Goal: Information Seeking & Learning: Learn about a topic

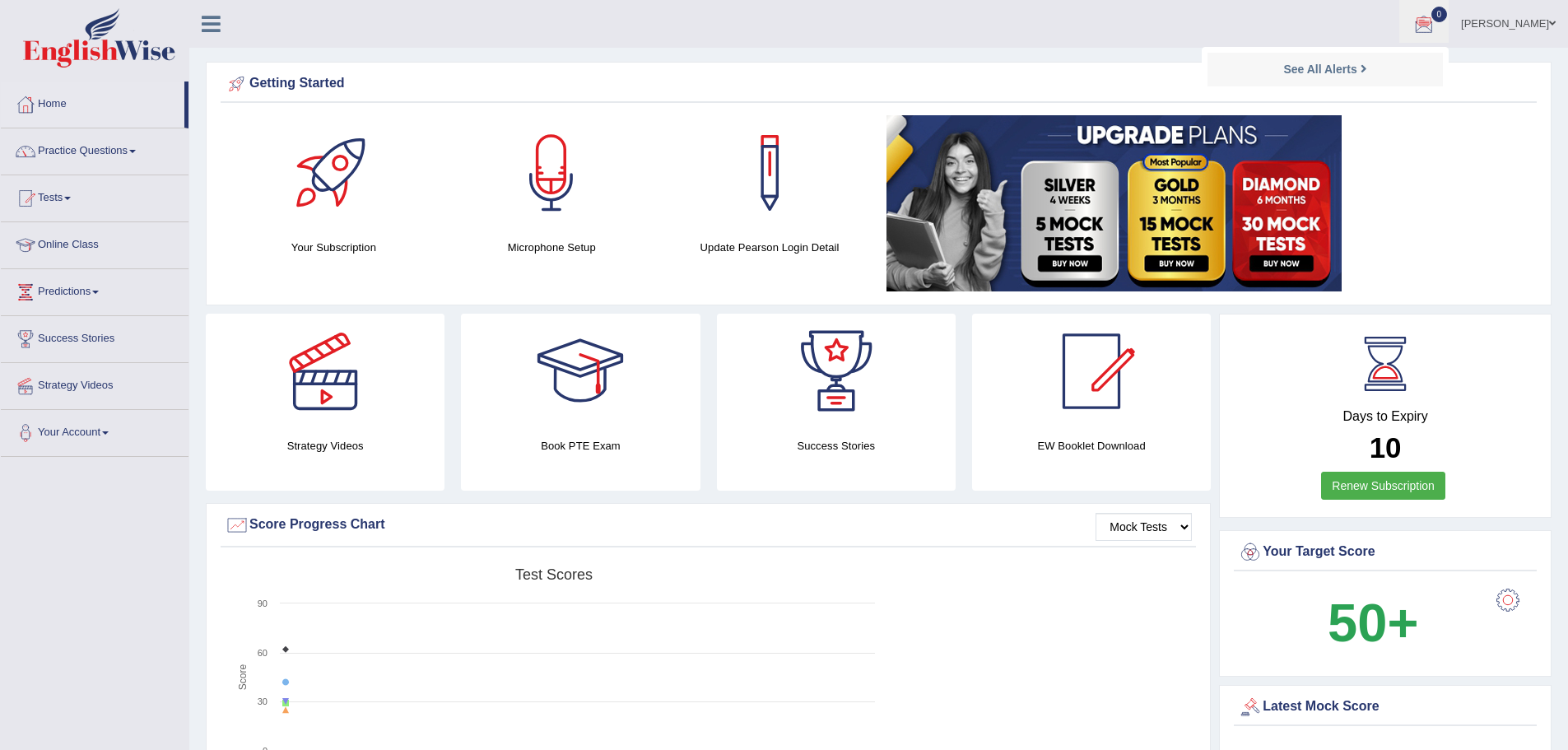
click at [189, 152] on link "Practice Questions" at bounding box center [95, 149] width 188 height 41
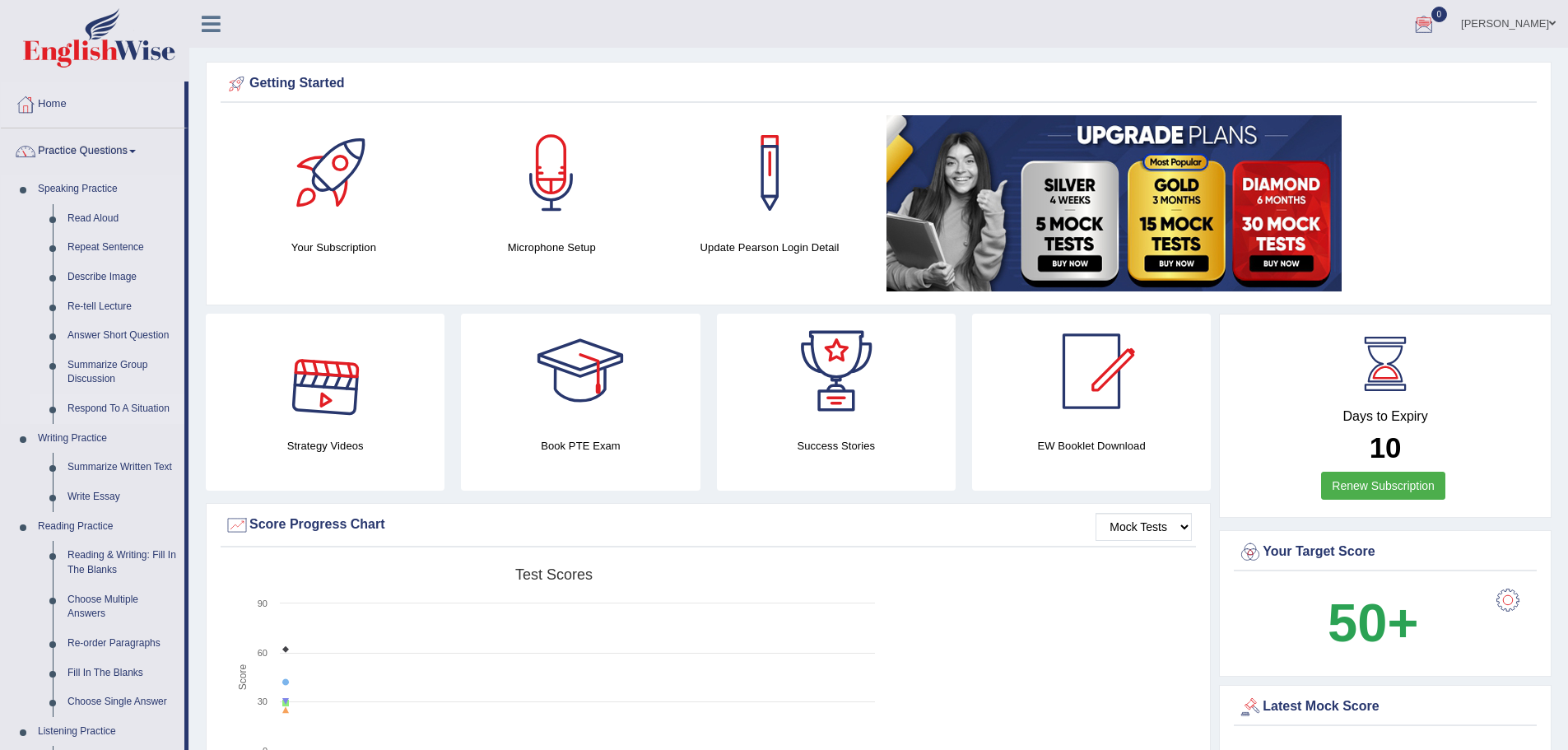
click at [184, 407] on link "Respond To A Situation" at bounding box center [122, 409] width 124 height 30
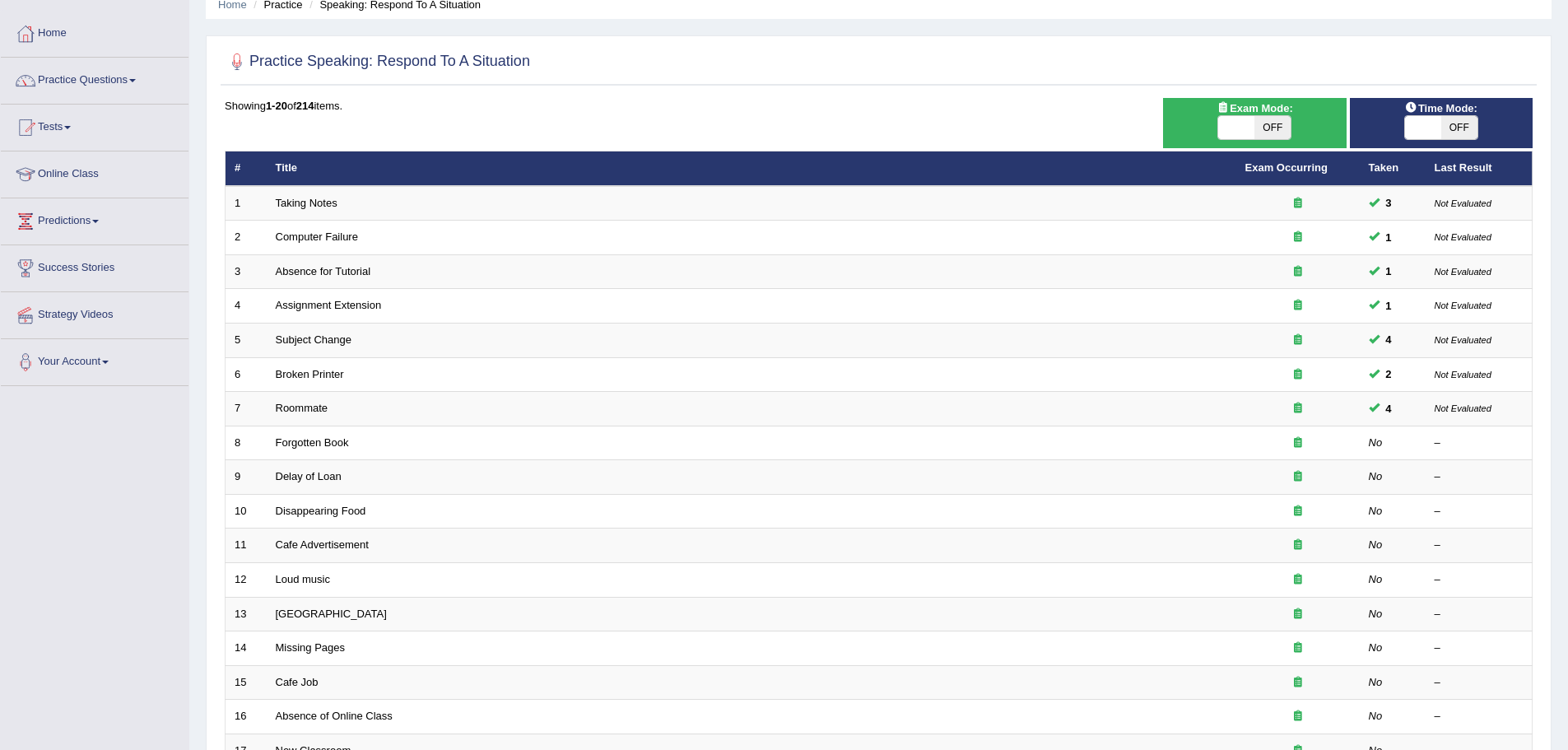
scroll to position [165, 0]
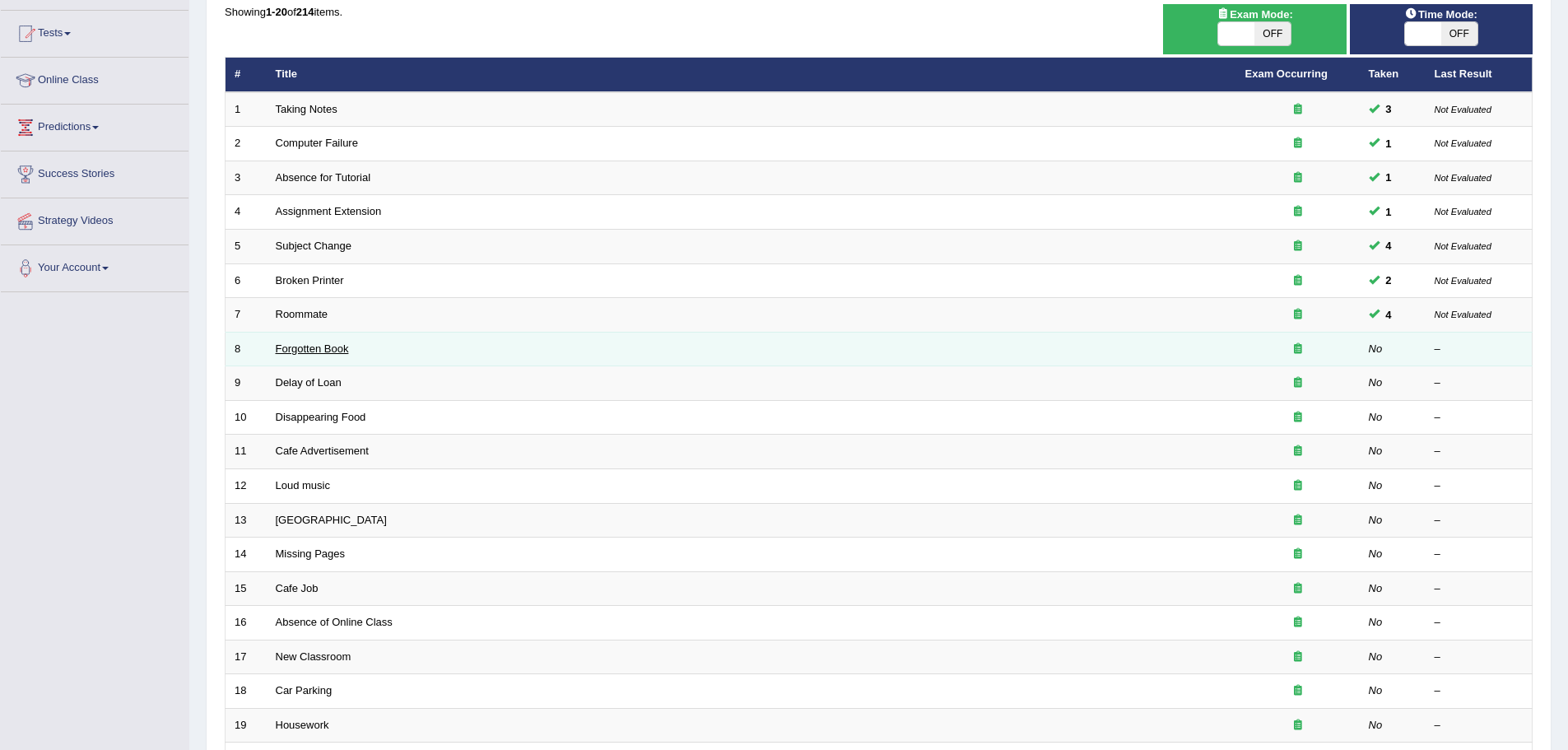
click at [349, 346] on link "Forgotten Book" at bounding box center [312, 349] width 73 height 13
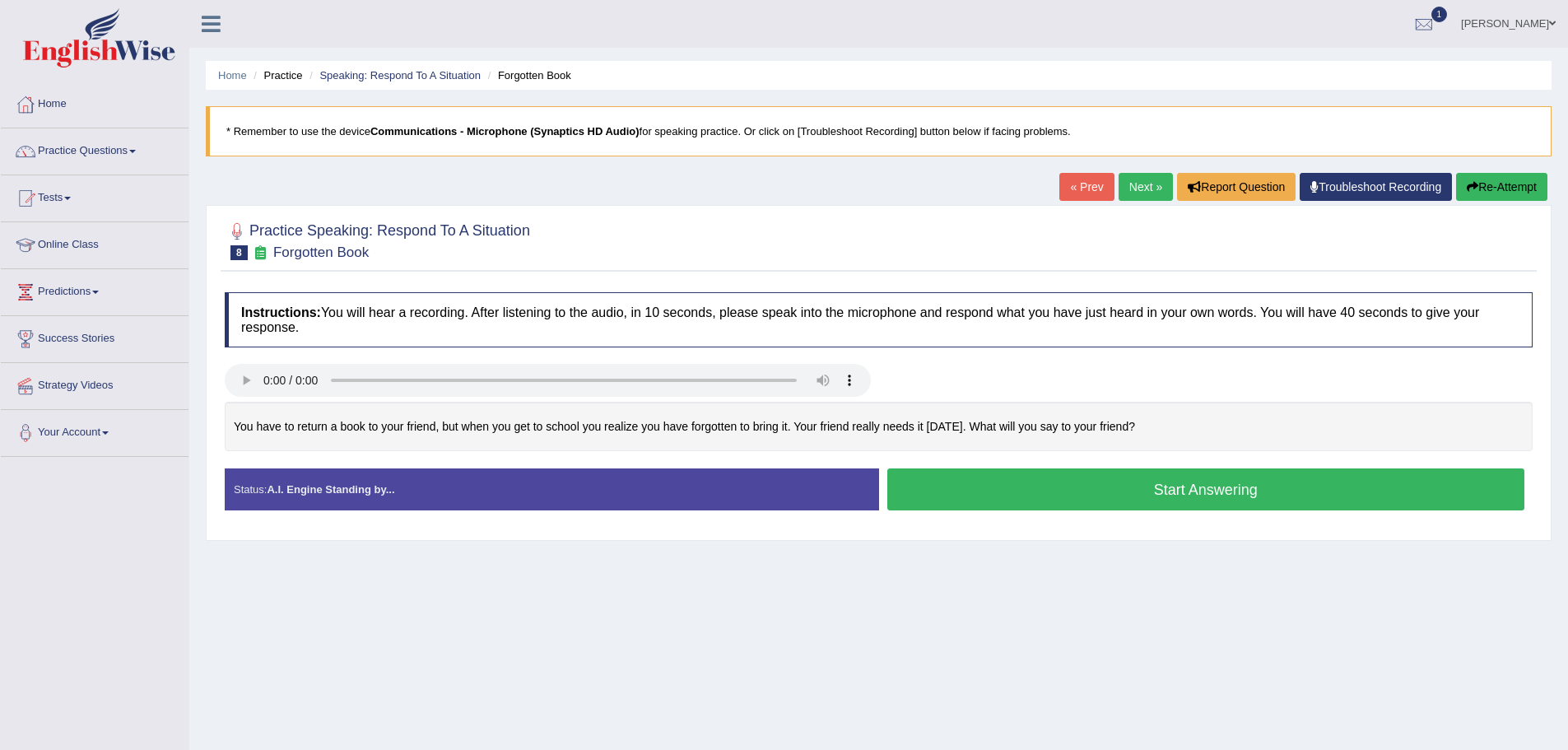
click at [1129, 493] on button "Start Answering" at bounding box center [1206, 490] width 638 height 42
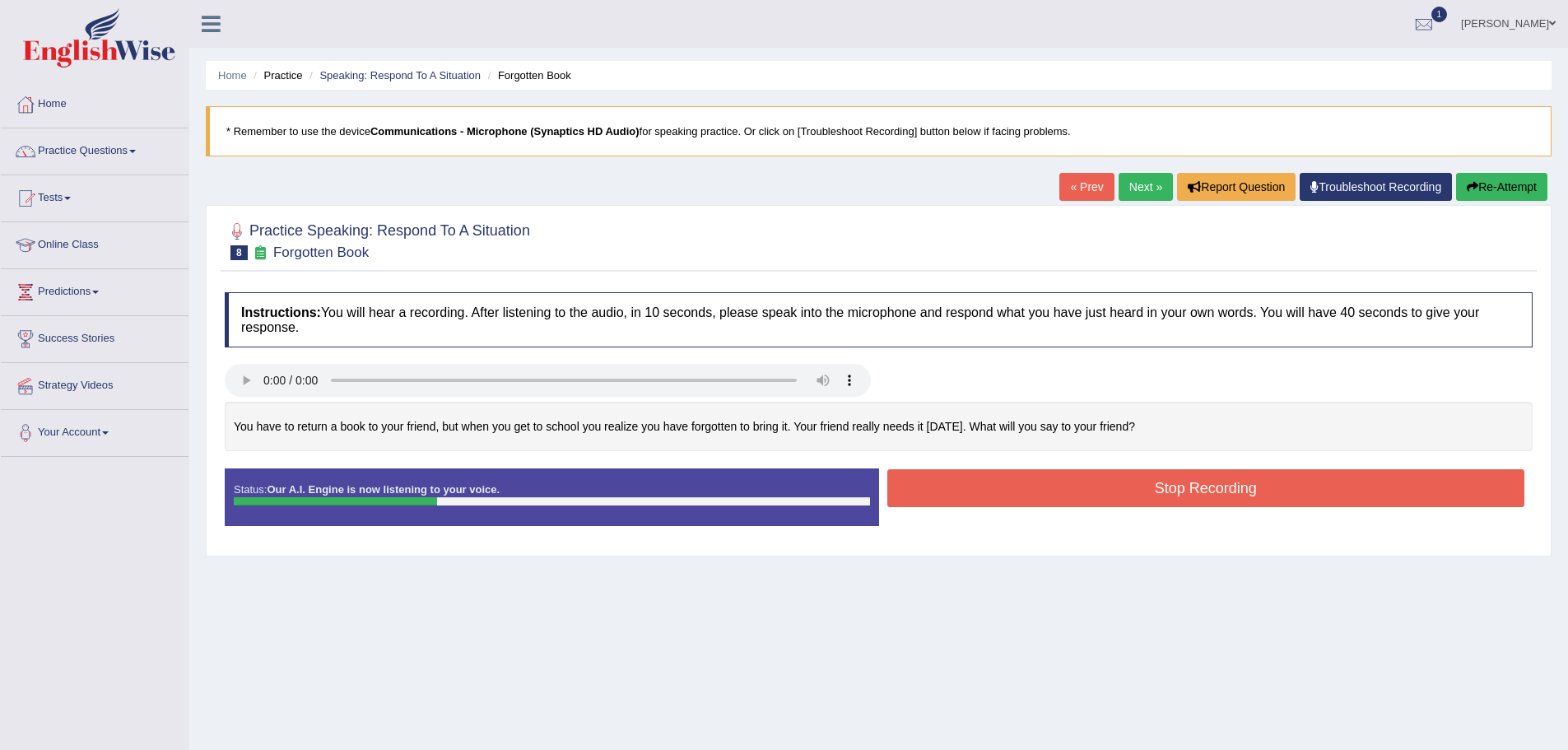
click at [1128, 489] on button "Stop Recording" at bounding box center [1206, 488] width 638 height 38
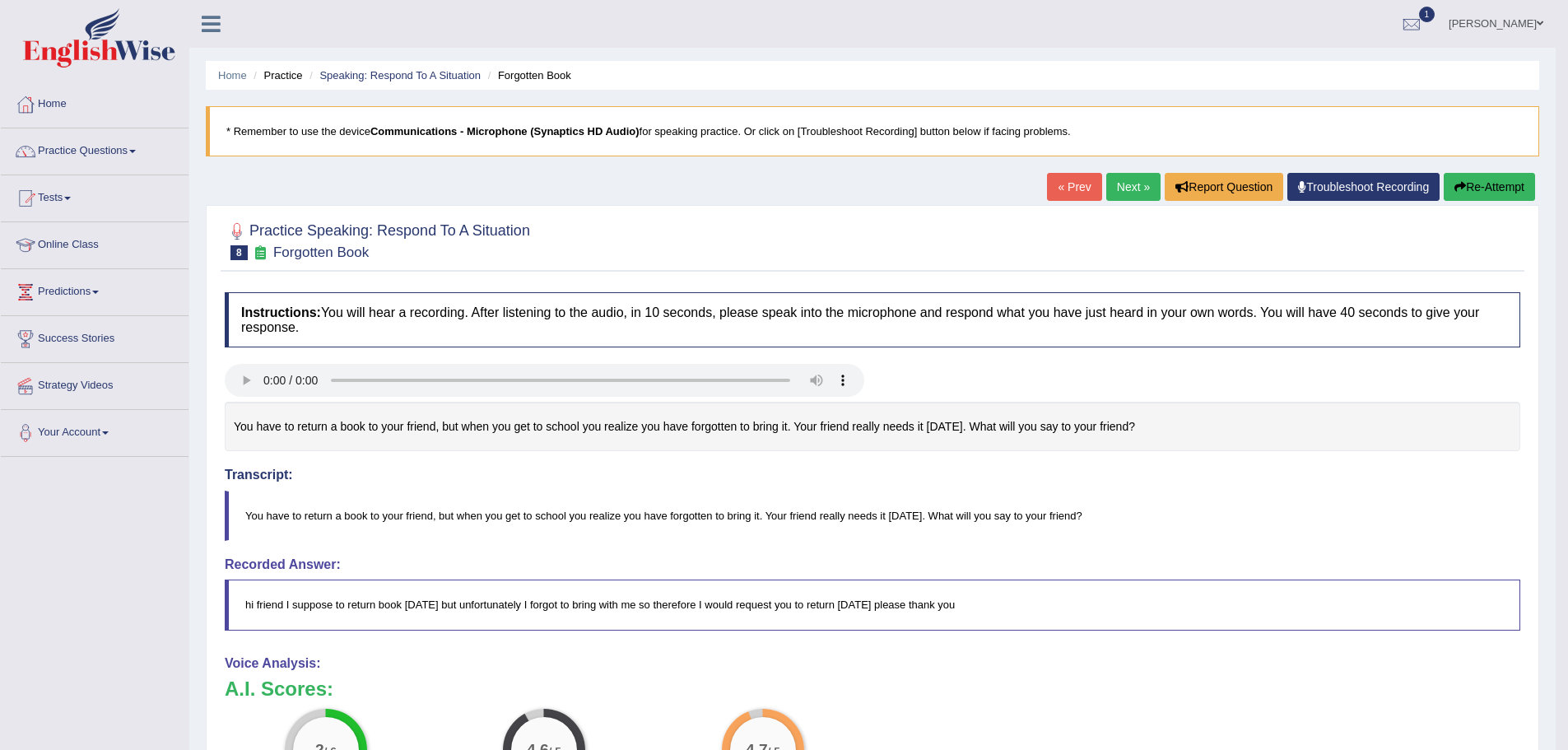
click at [1444, 180] on button "Re-Attempt" at bounding box center [1489, 186] width 91 height 28
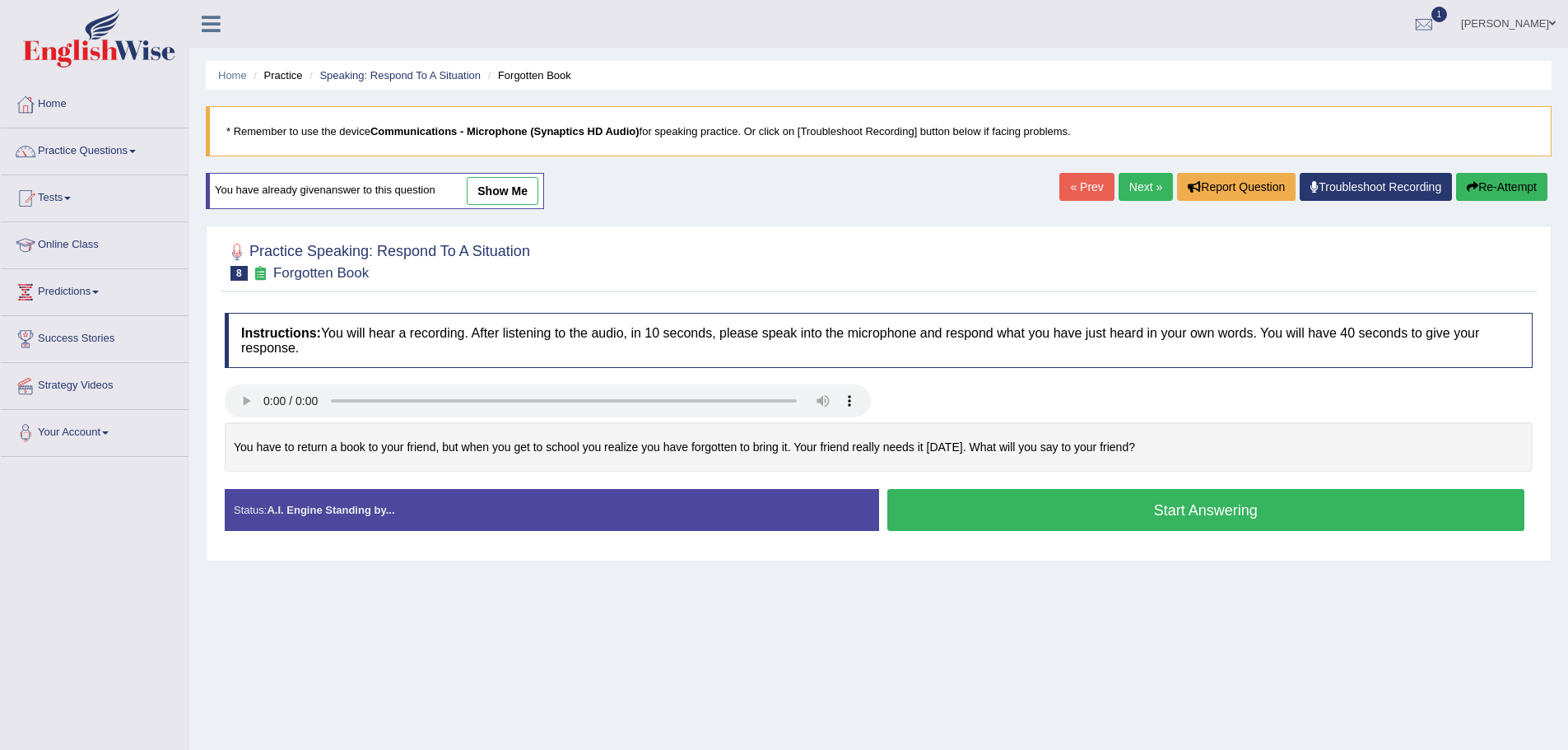
click at [1155, 514] on button "Start Answering" at bounding box center [1206, 510] width 638 height 42
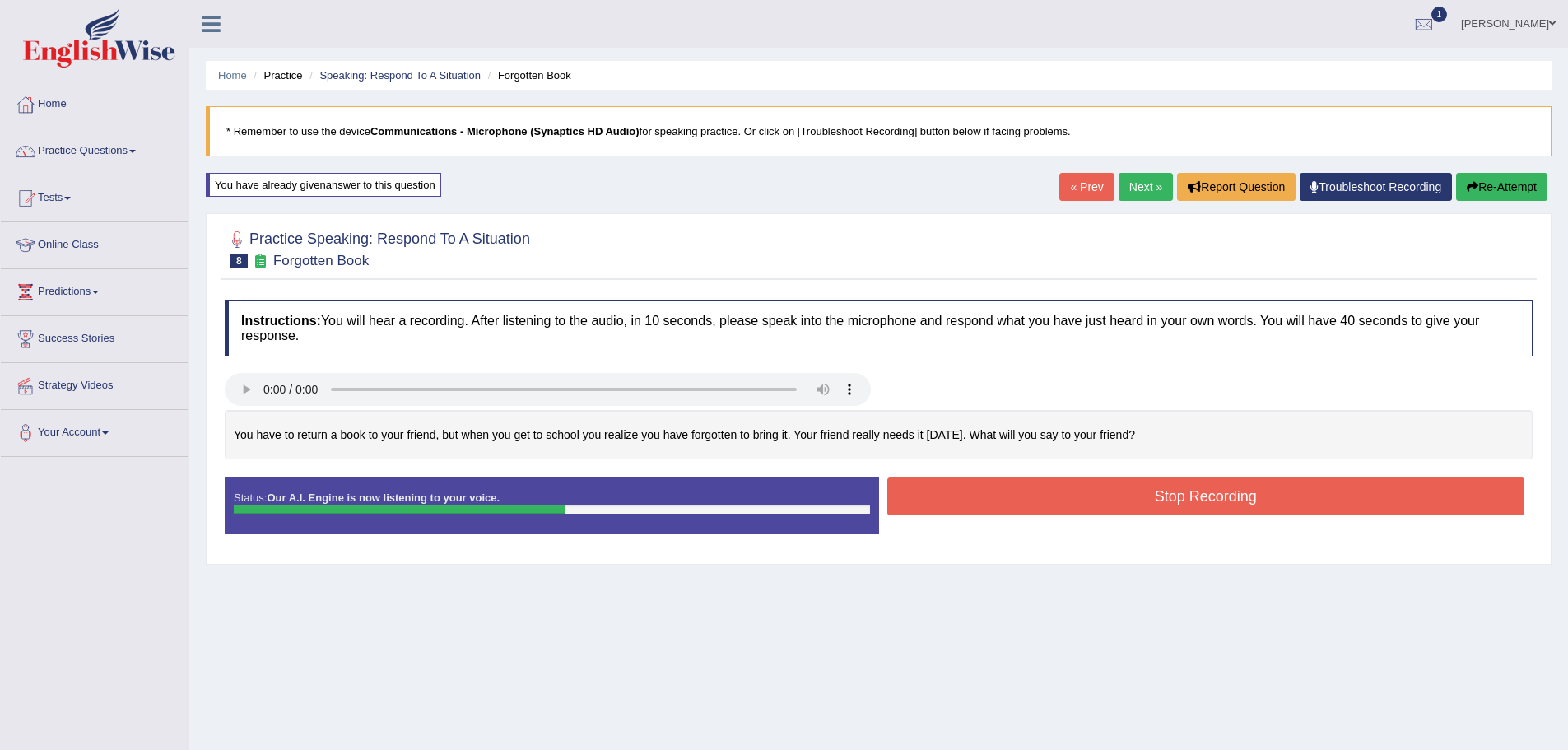
click at [1118, 494] on button "Stop Recording" at bounding box center [1206, 497] width 638 height 38
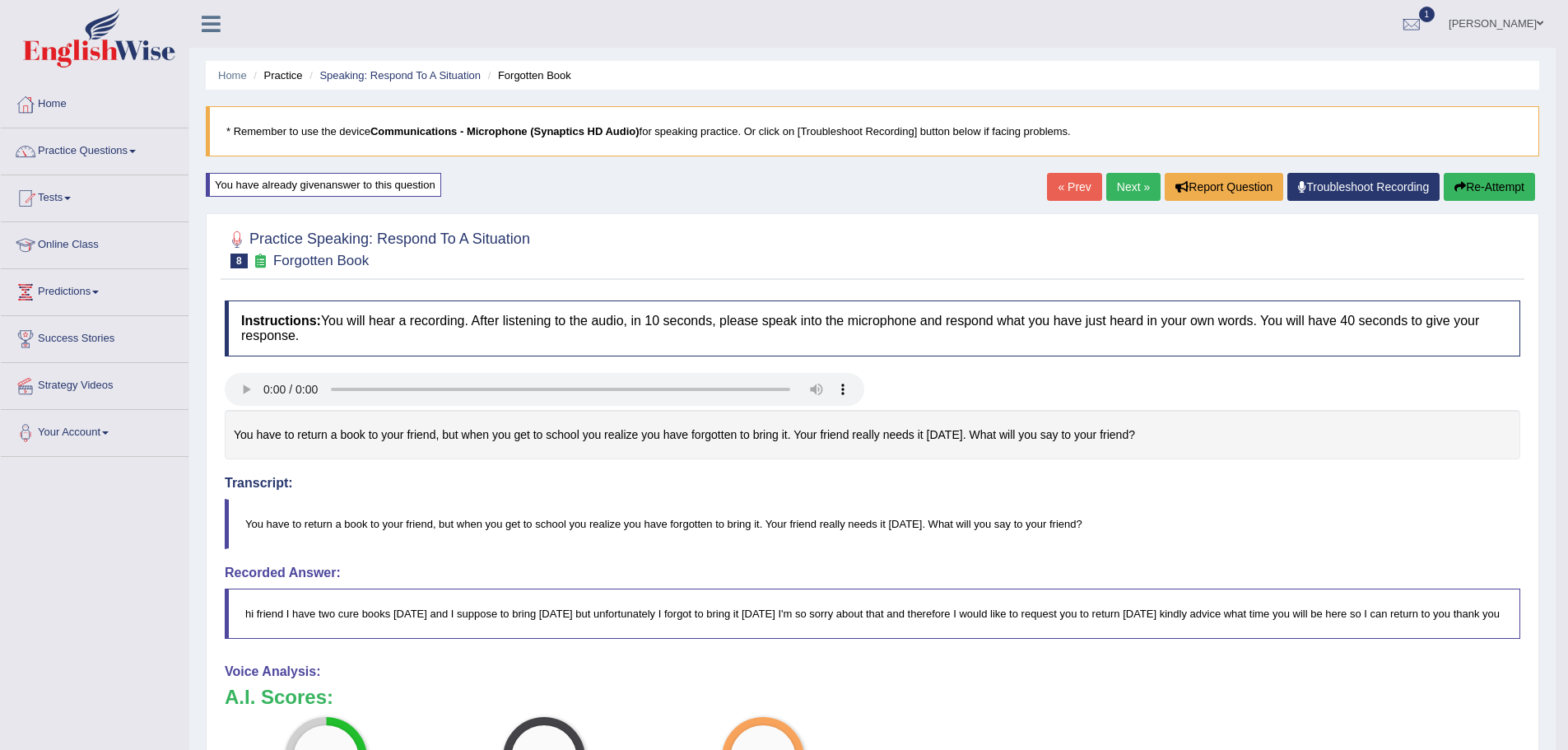
click at [1444, 191] on button "Re-Attempt" at bounding box center [1489, 186] width 91 height 28
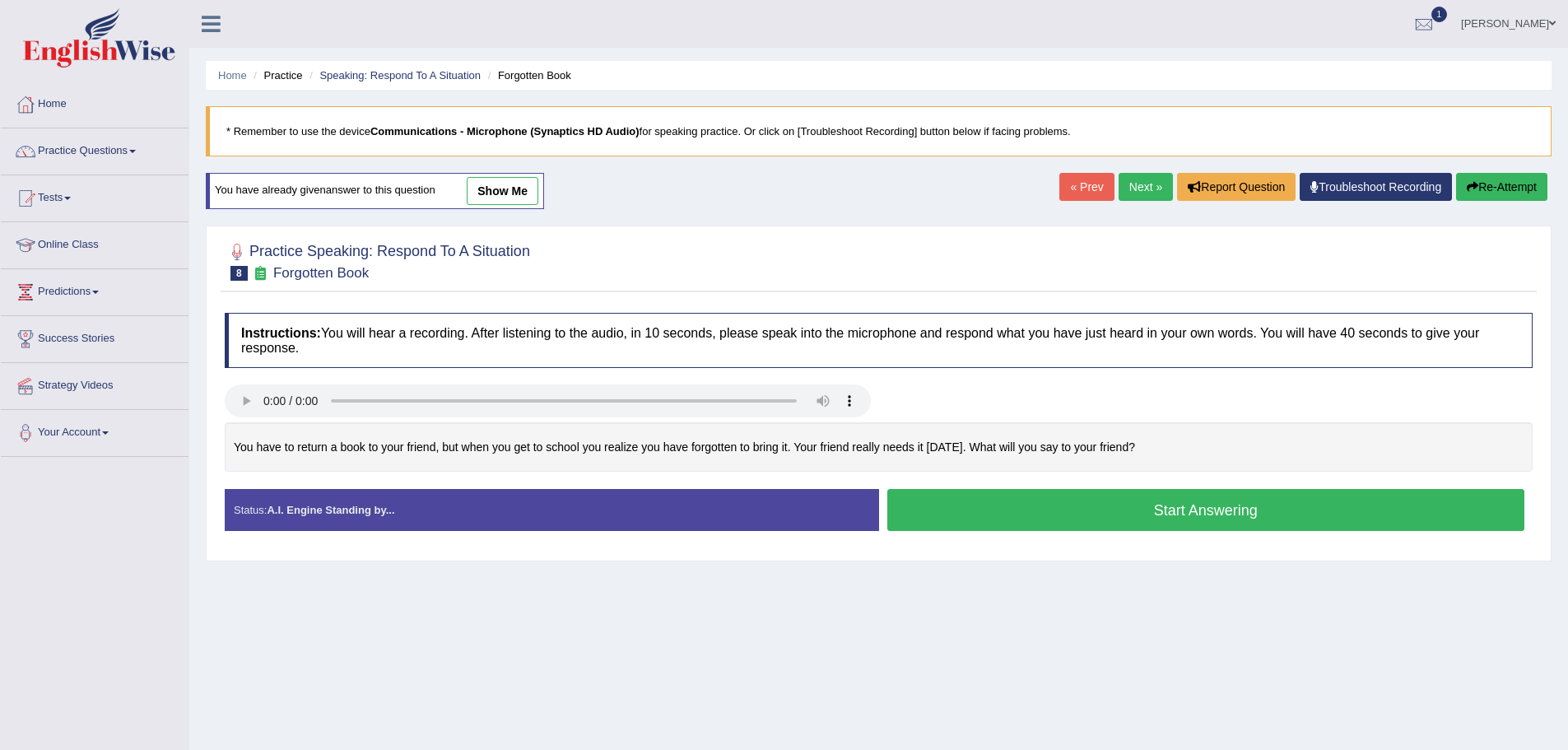
click at [1108, 516] on button "Start Answering" at bounding box center [1206, 510] width 638 height 42
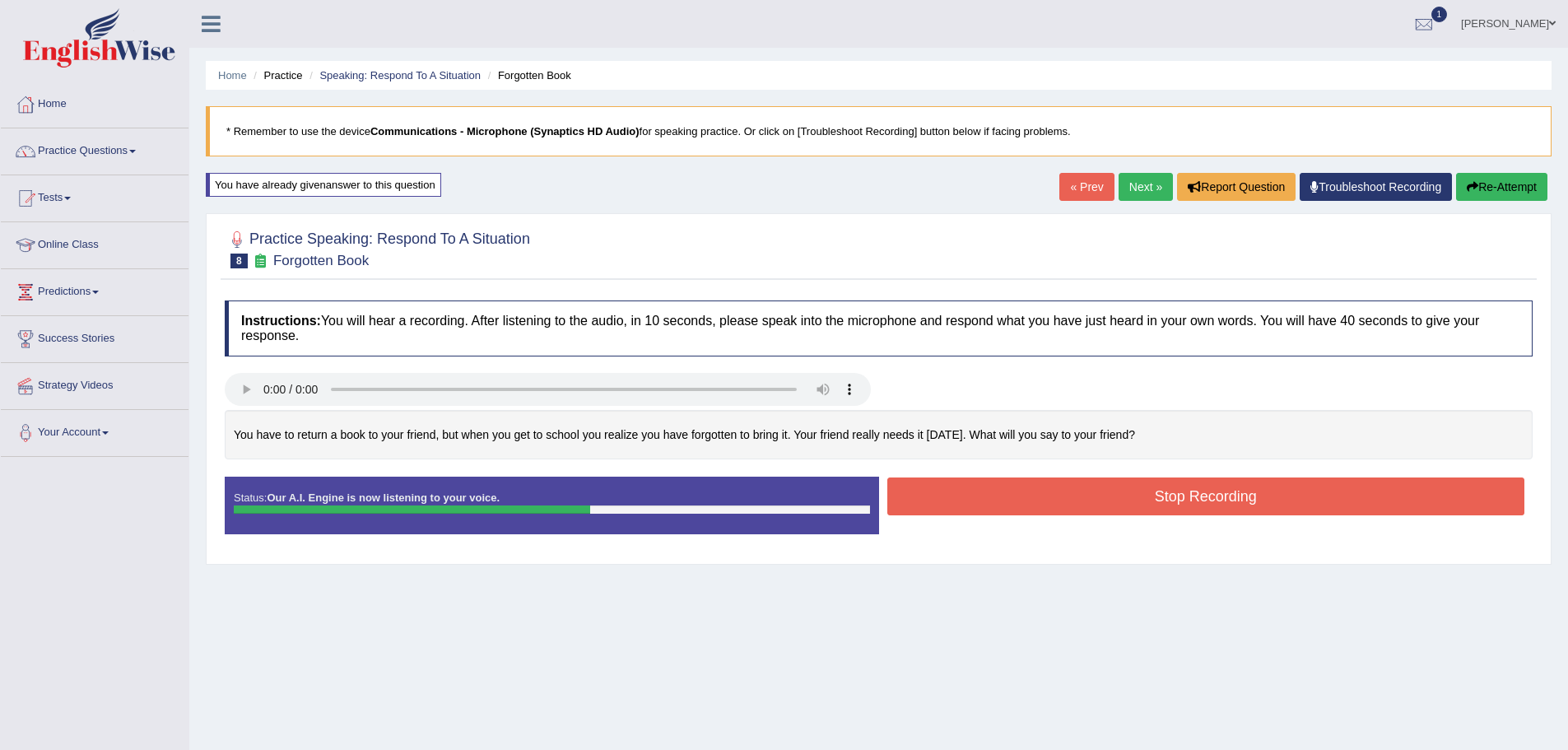
click at [1115, 498] on button "Stop Recording" at bounding box center [1206, 497] width 638 height 38
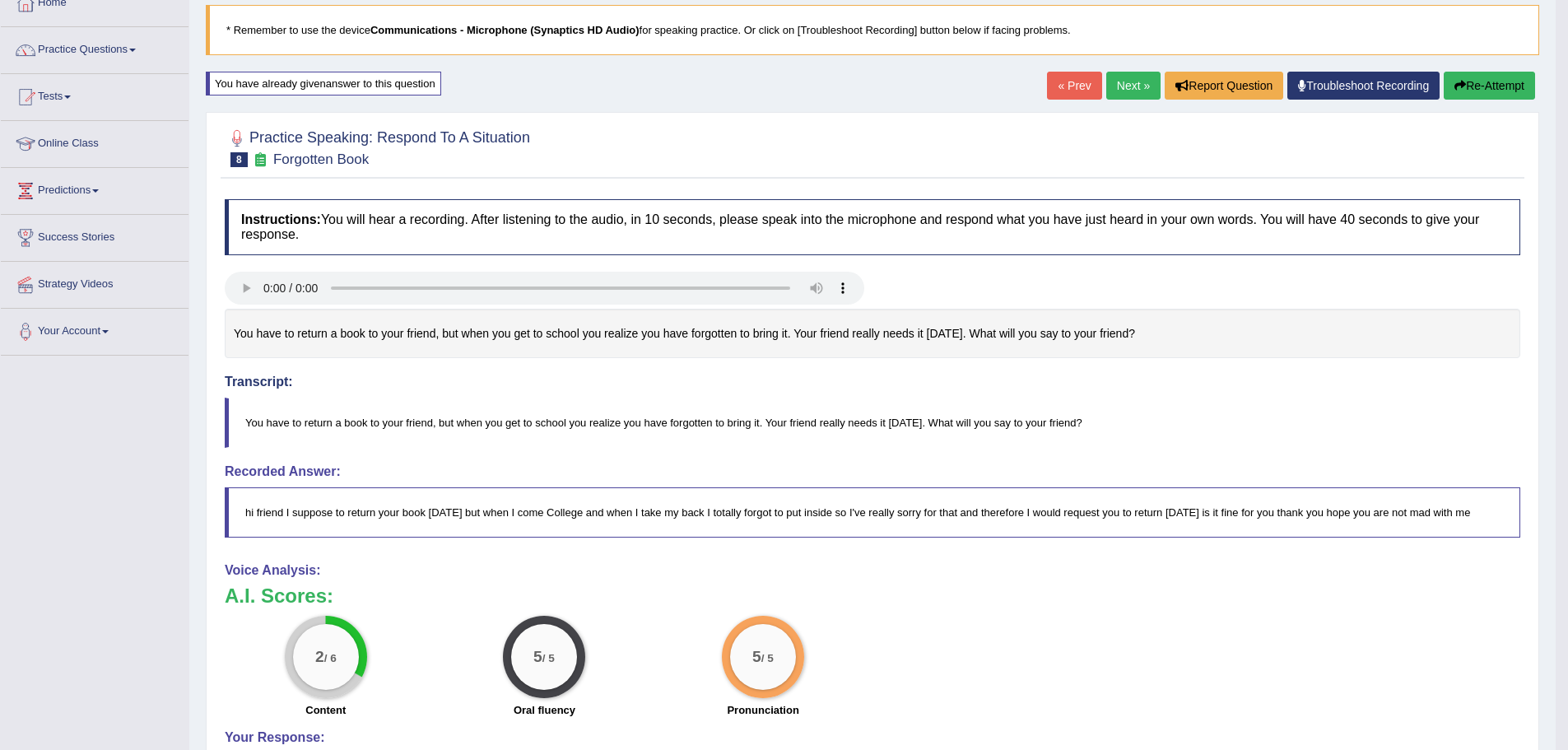
scroll to position [165, 0]
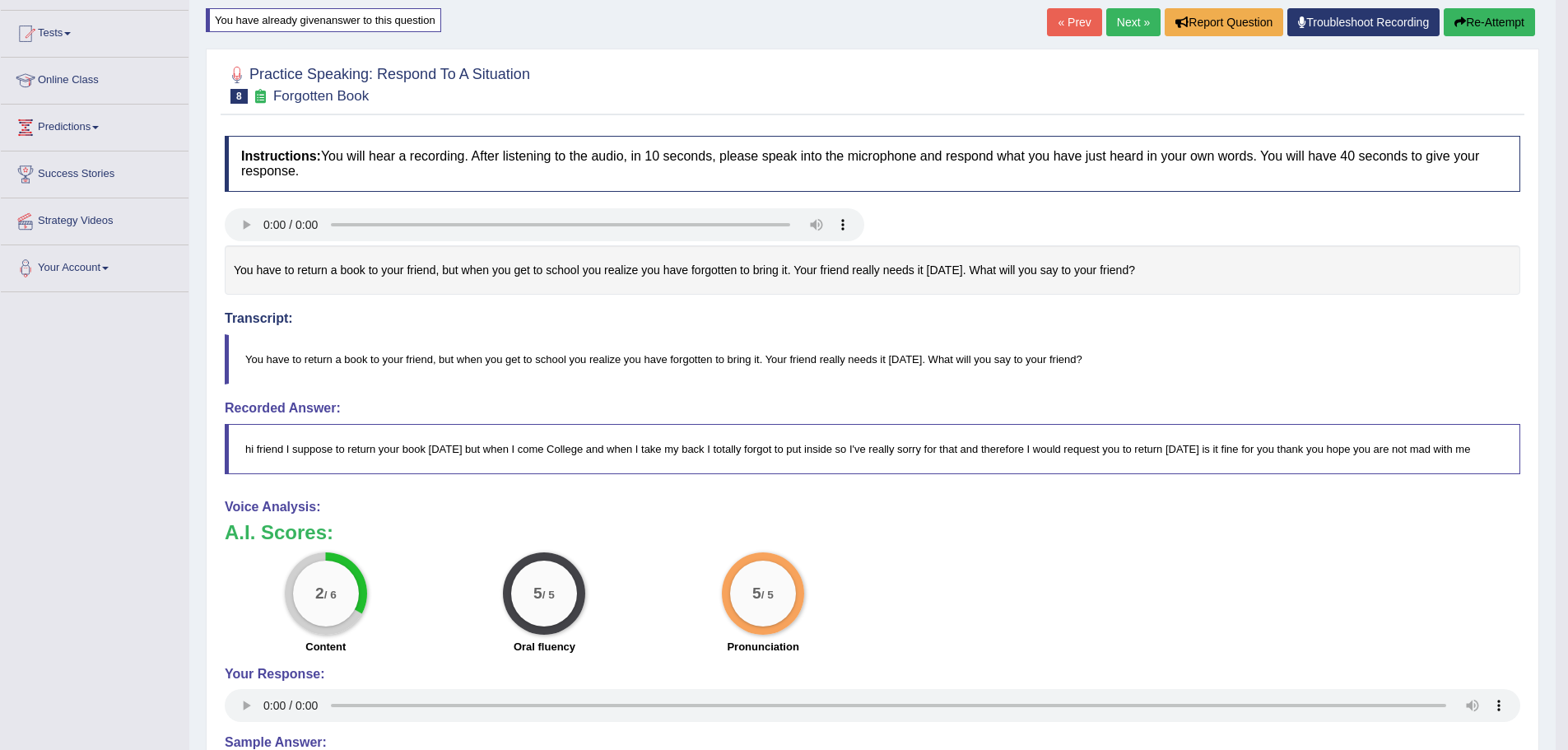
click at [1444, 23] on button "Re-Attempt" at bounding box center [1489, 21] width 91 height 28
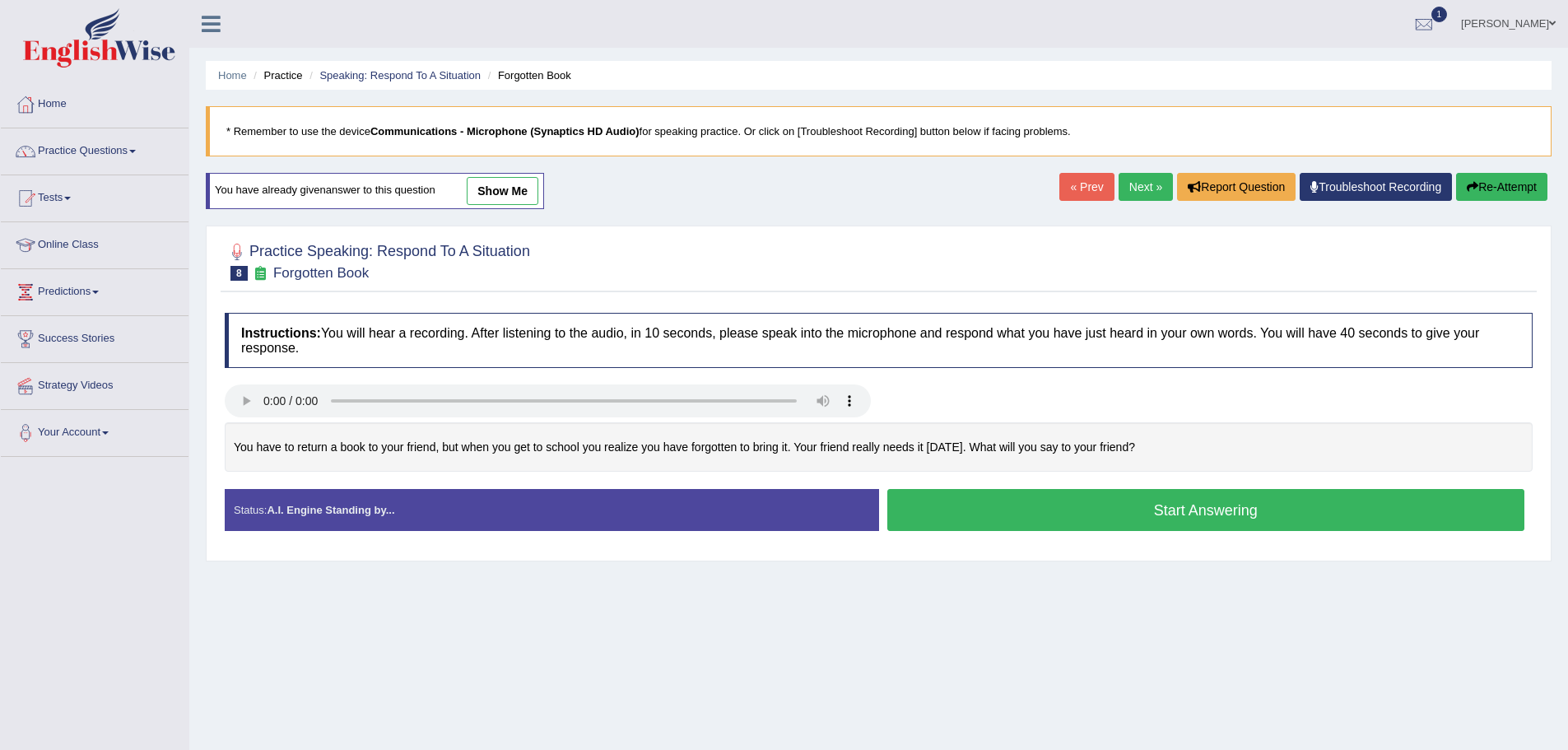
scroll to position [115, 0]
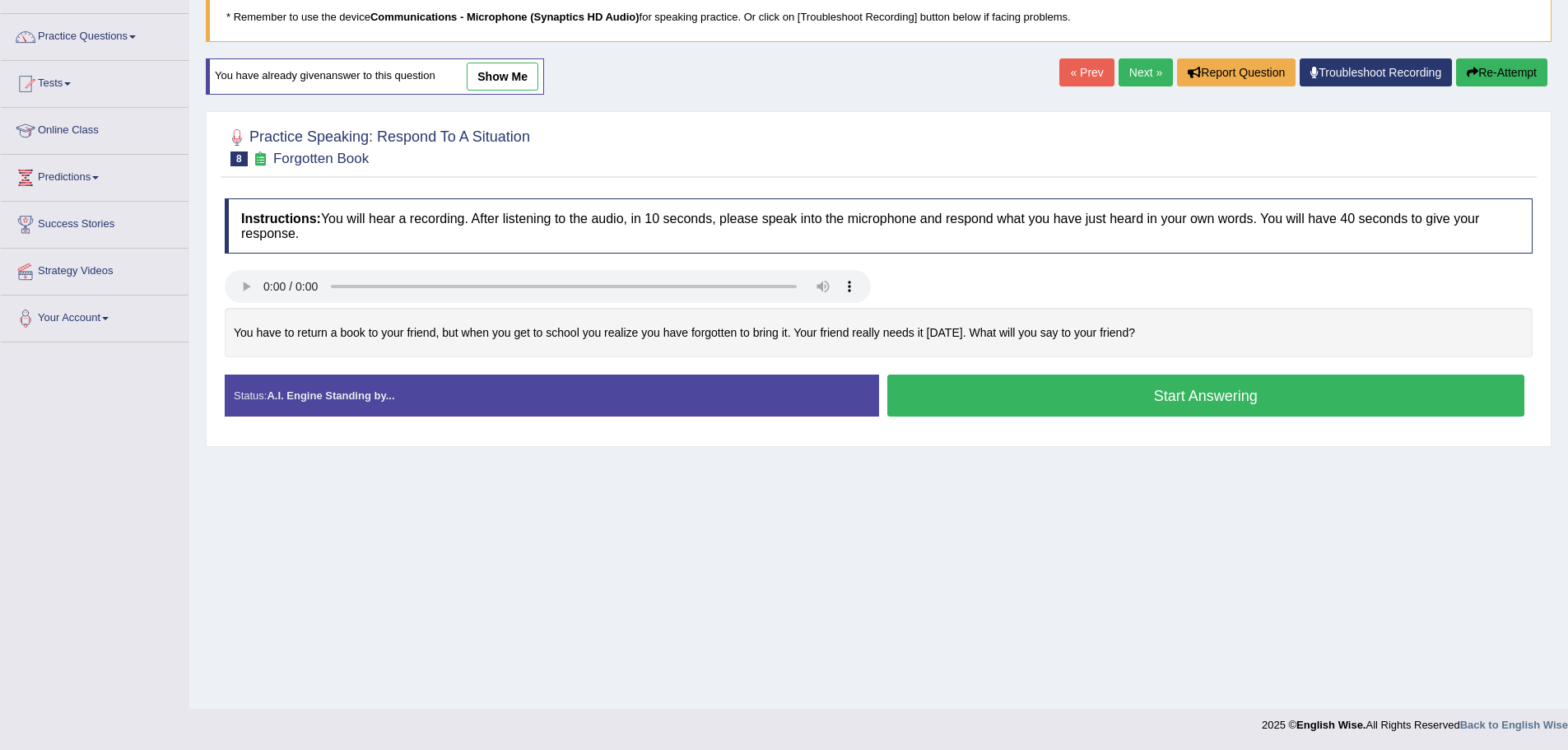
click at [1119, 401] on button "Start Answering" at bounding box center [1206, 396] width 638 height 42
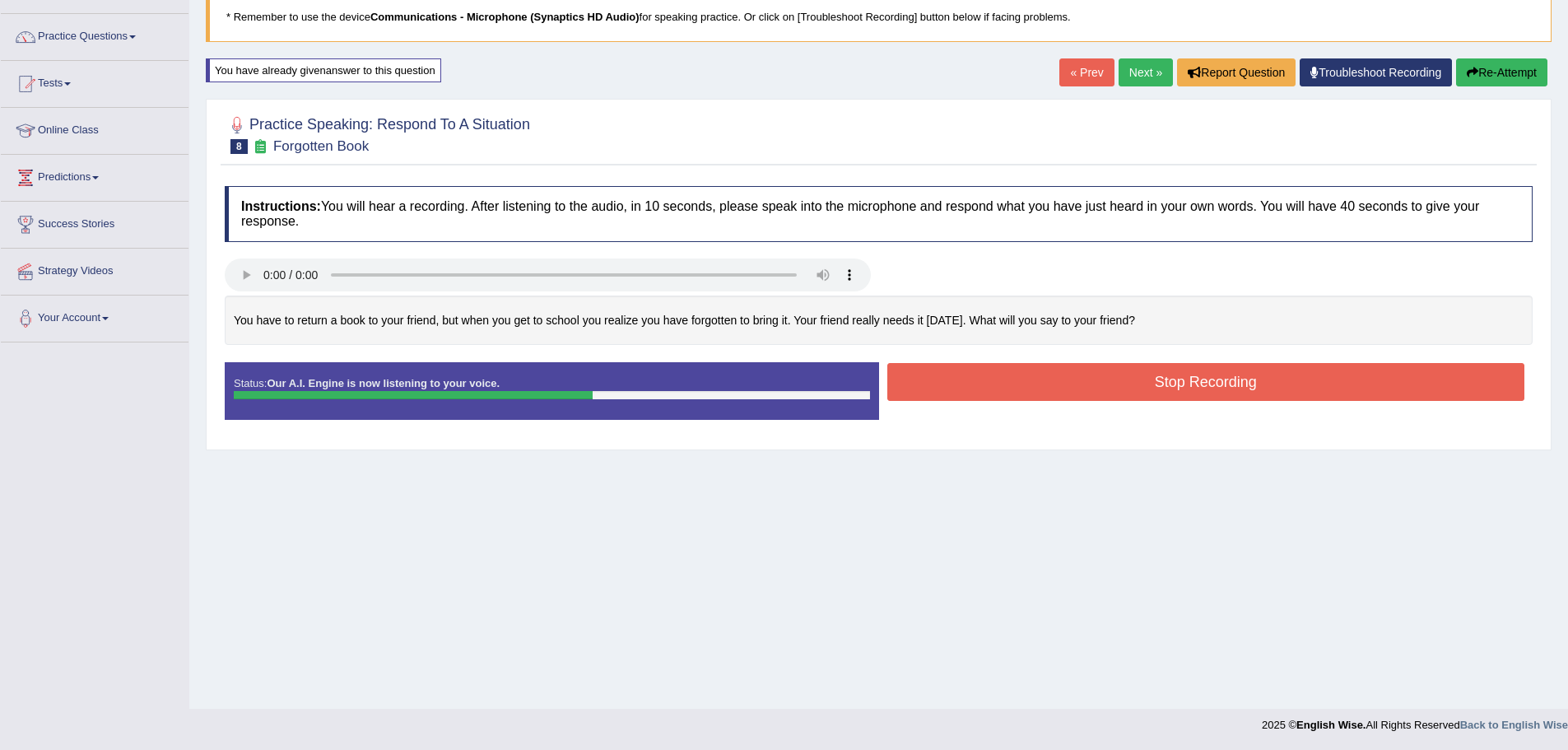
click at [1124, 385] on button "Stop Recording" at bounding box center [1206, 382] width 638 height 38
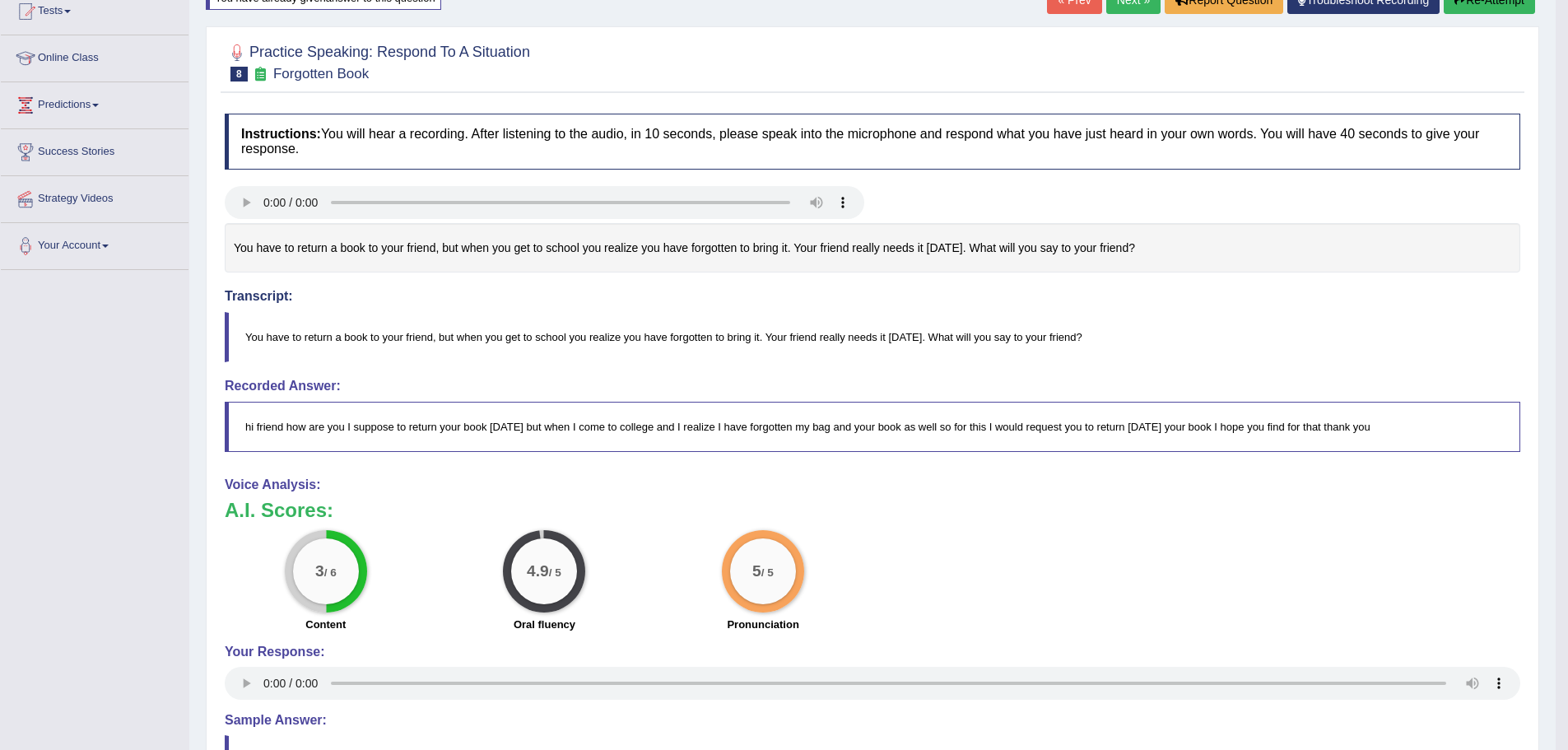
scroll to position [149, 0]
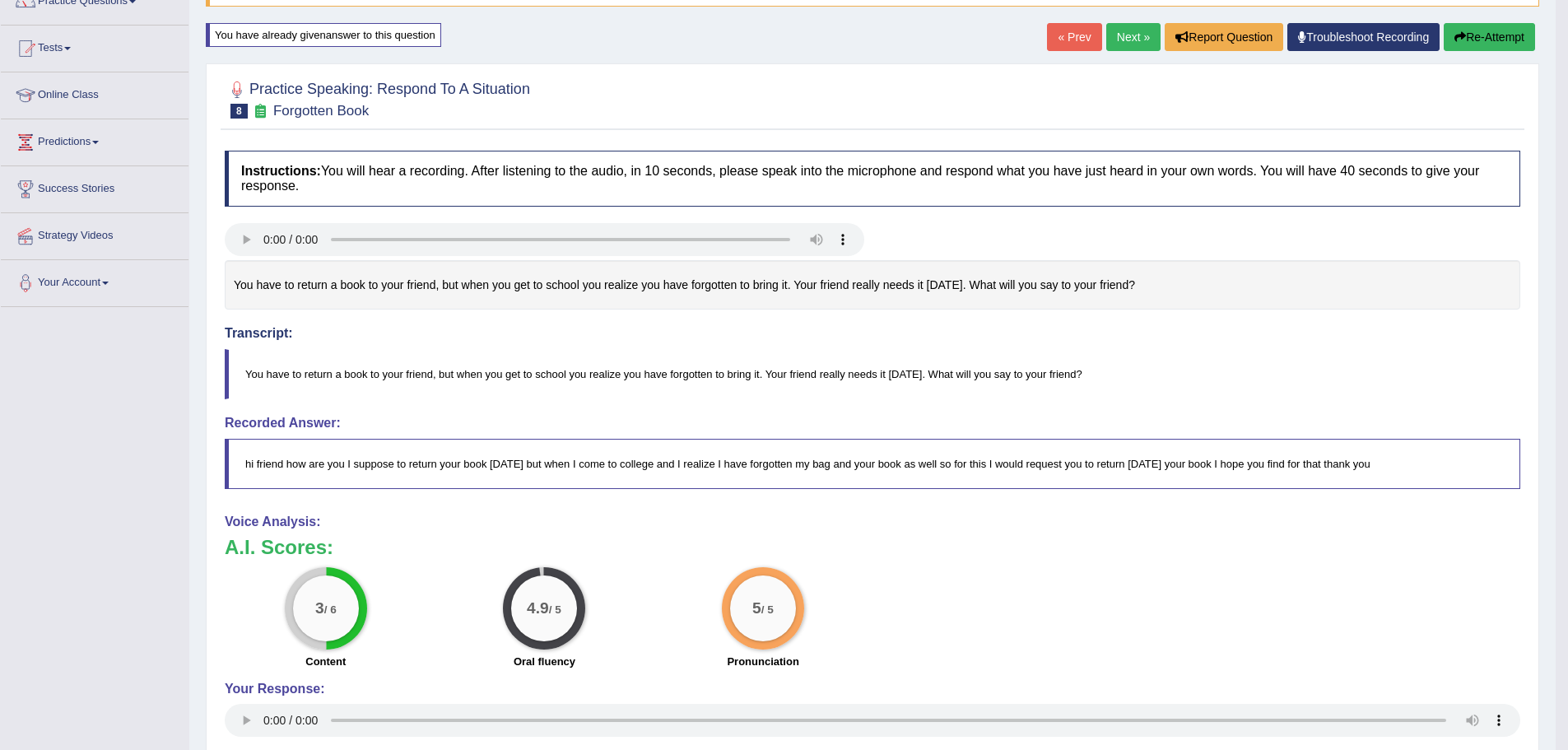
click at [1444, 39] on button "Re-Attempt" at bounding box center [1489, 37] width 91 height 28
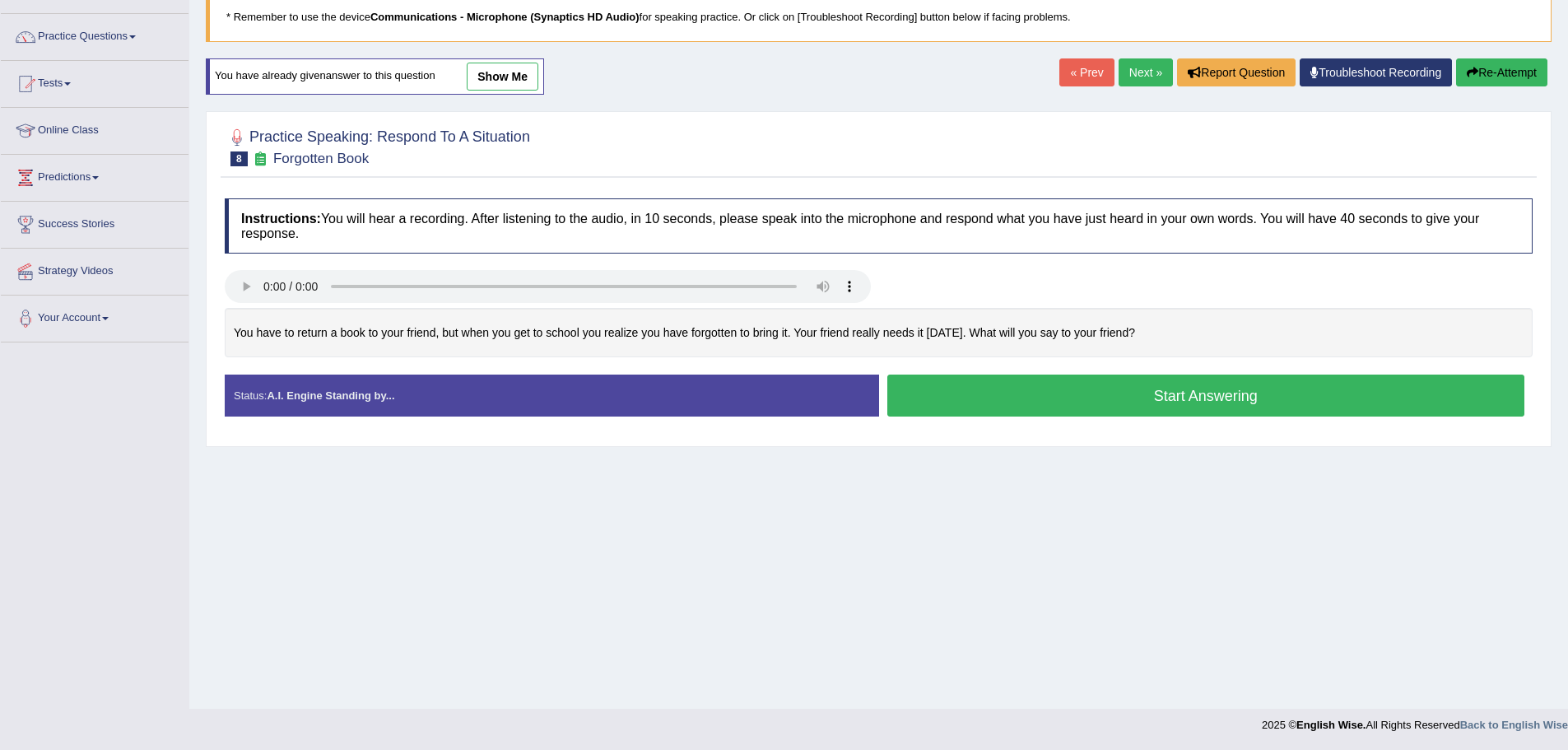
click at [1140, 398] on button "Start Answering" at bounding box center [1206, 396] width 638 height 42
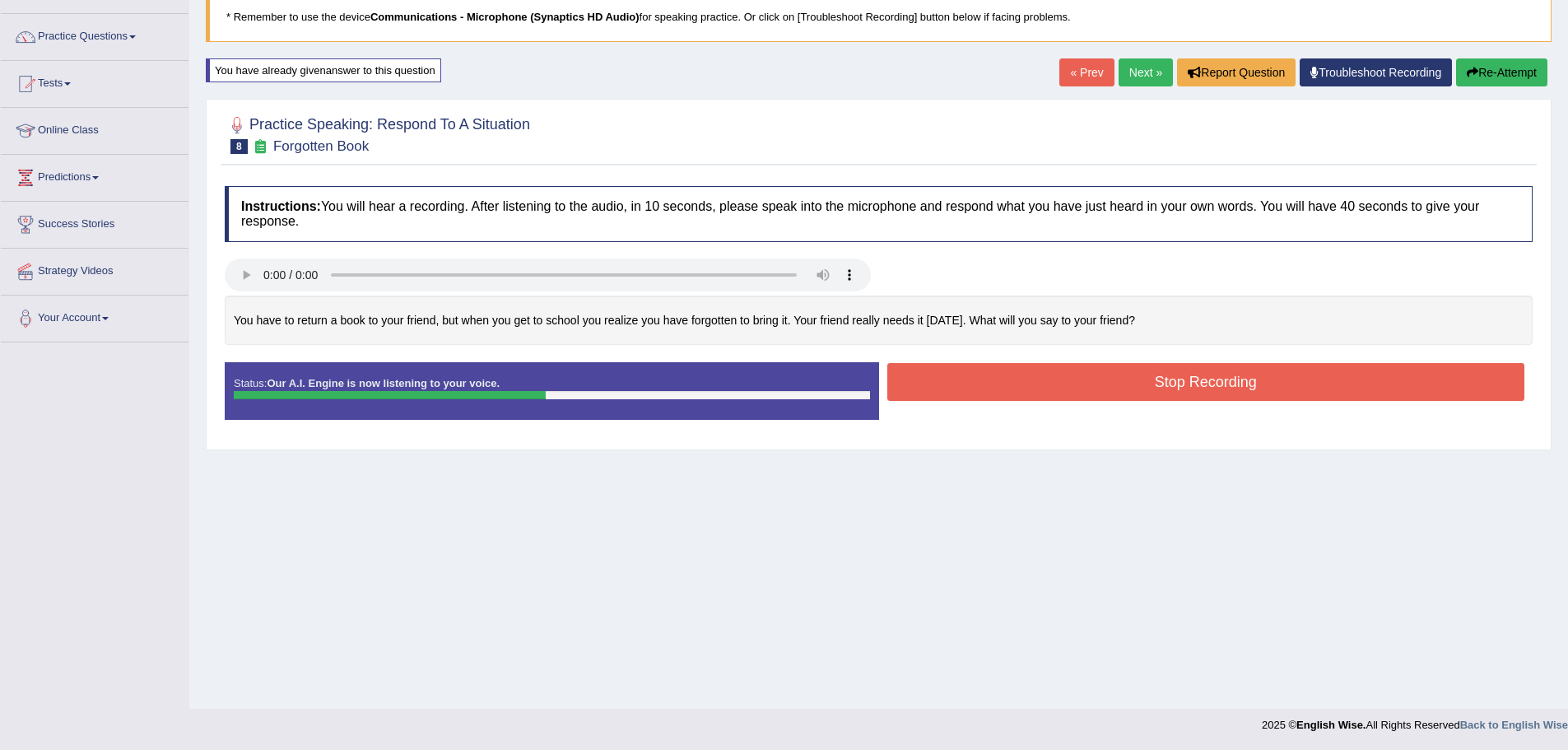
click at [1143, 385] on button "Stop Recording" at bounding box center [1206, 382] width 638 height 38
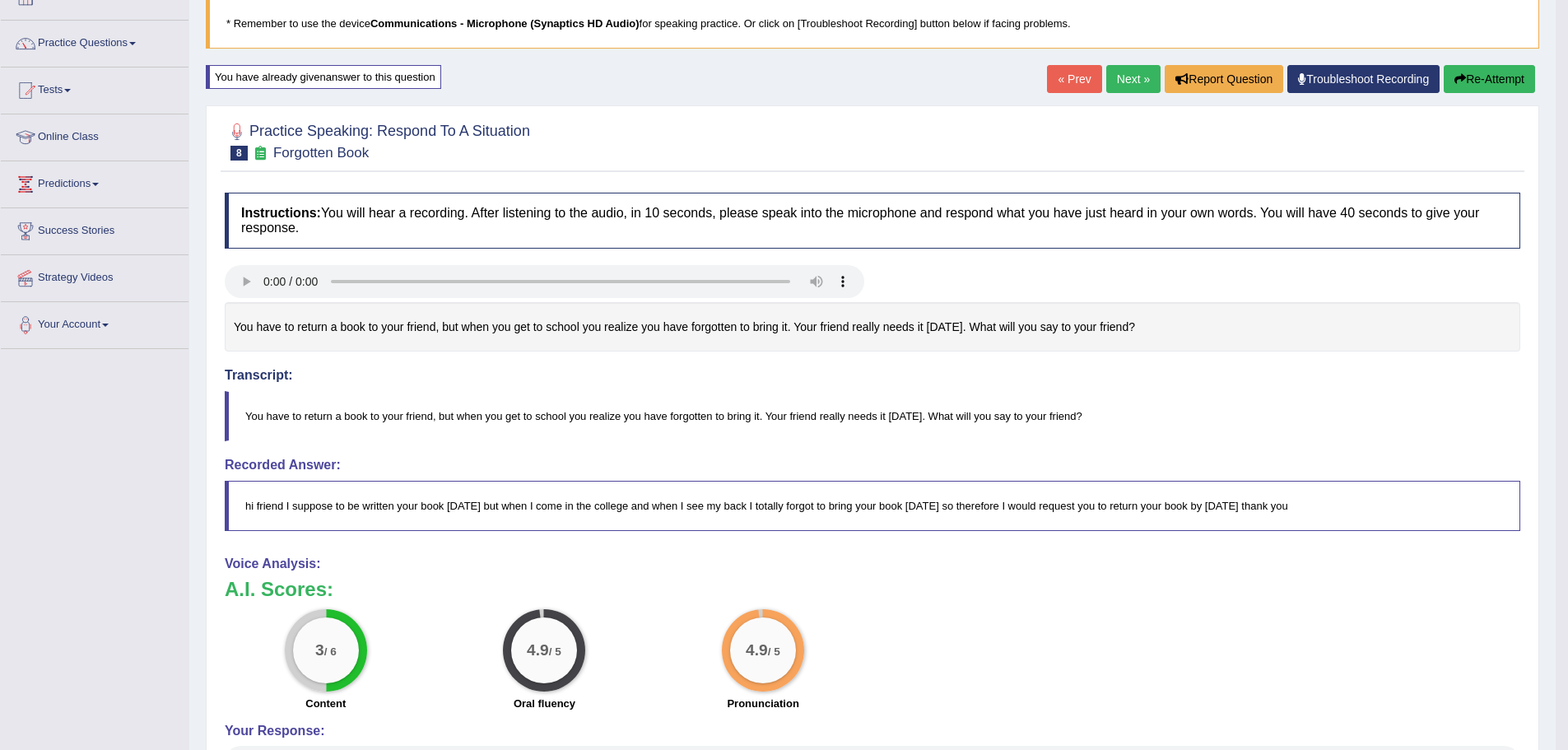
scroll to position [67, 0]
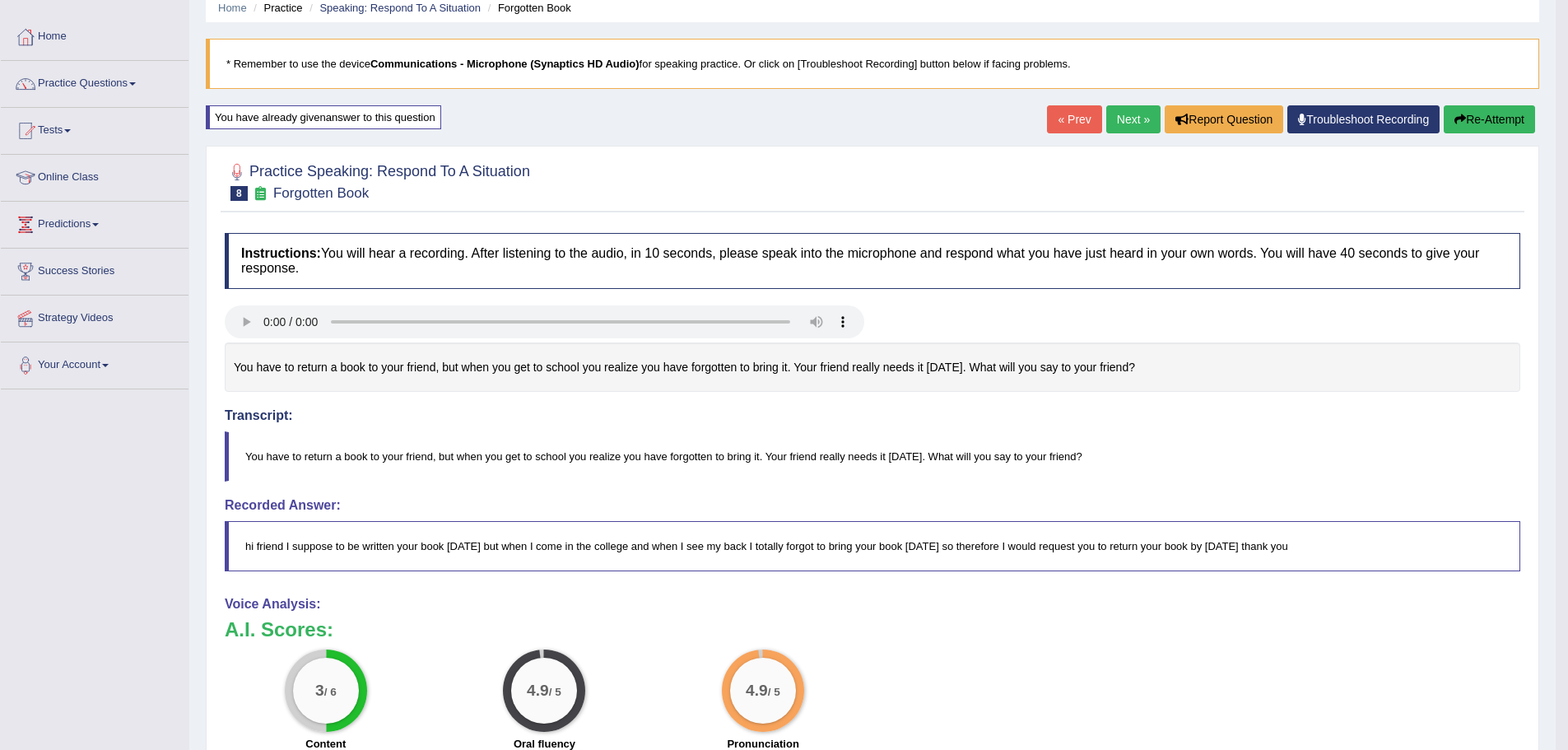
click at [1106, 121] on link "Next »" at bounding box center [1133, 119] width 55 height 28
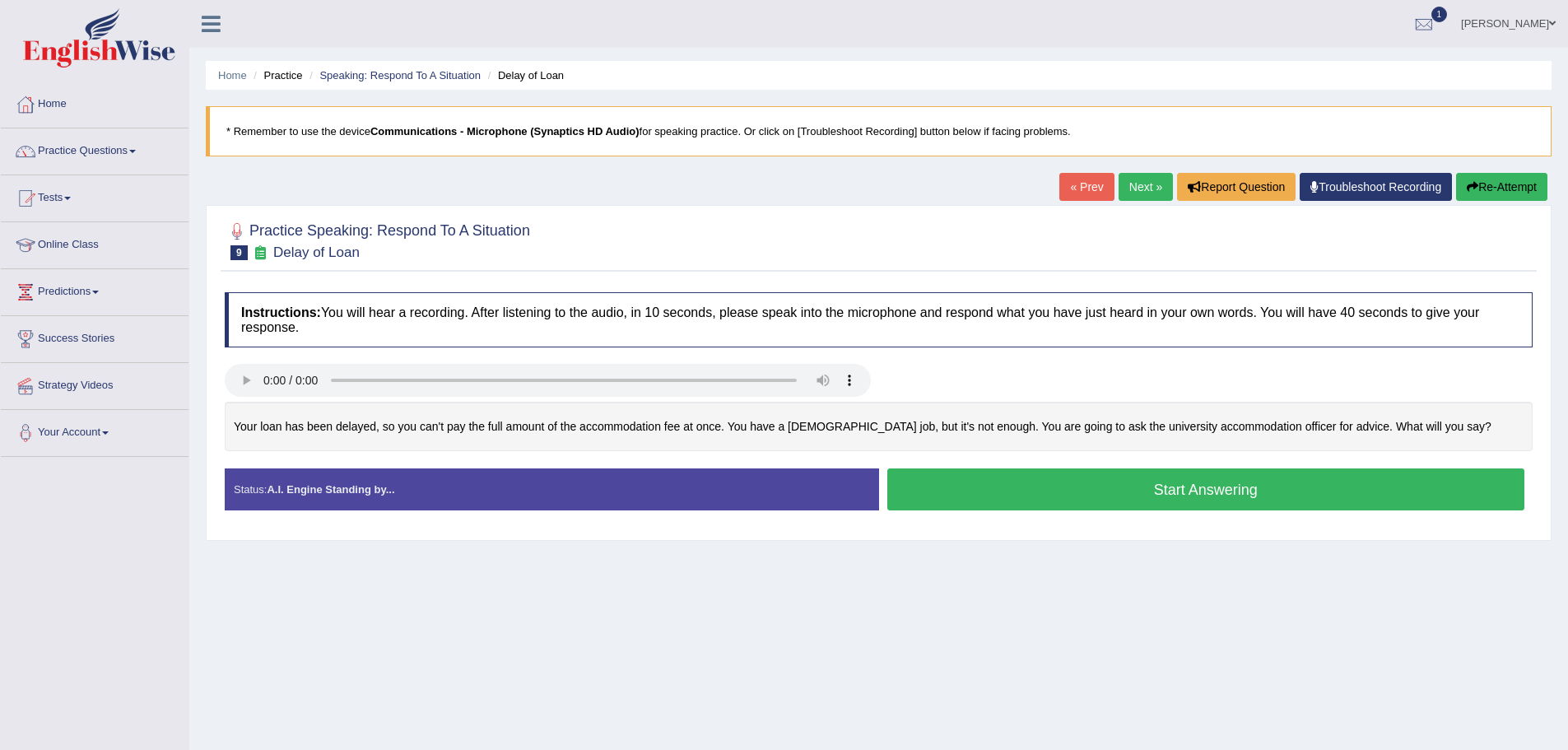
click at [1133, 510] on button "Start Answering" at bounding box center [1206, 490] width 638 height 42
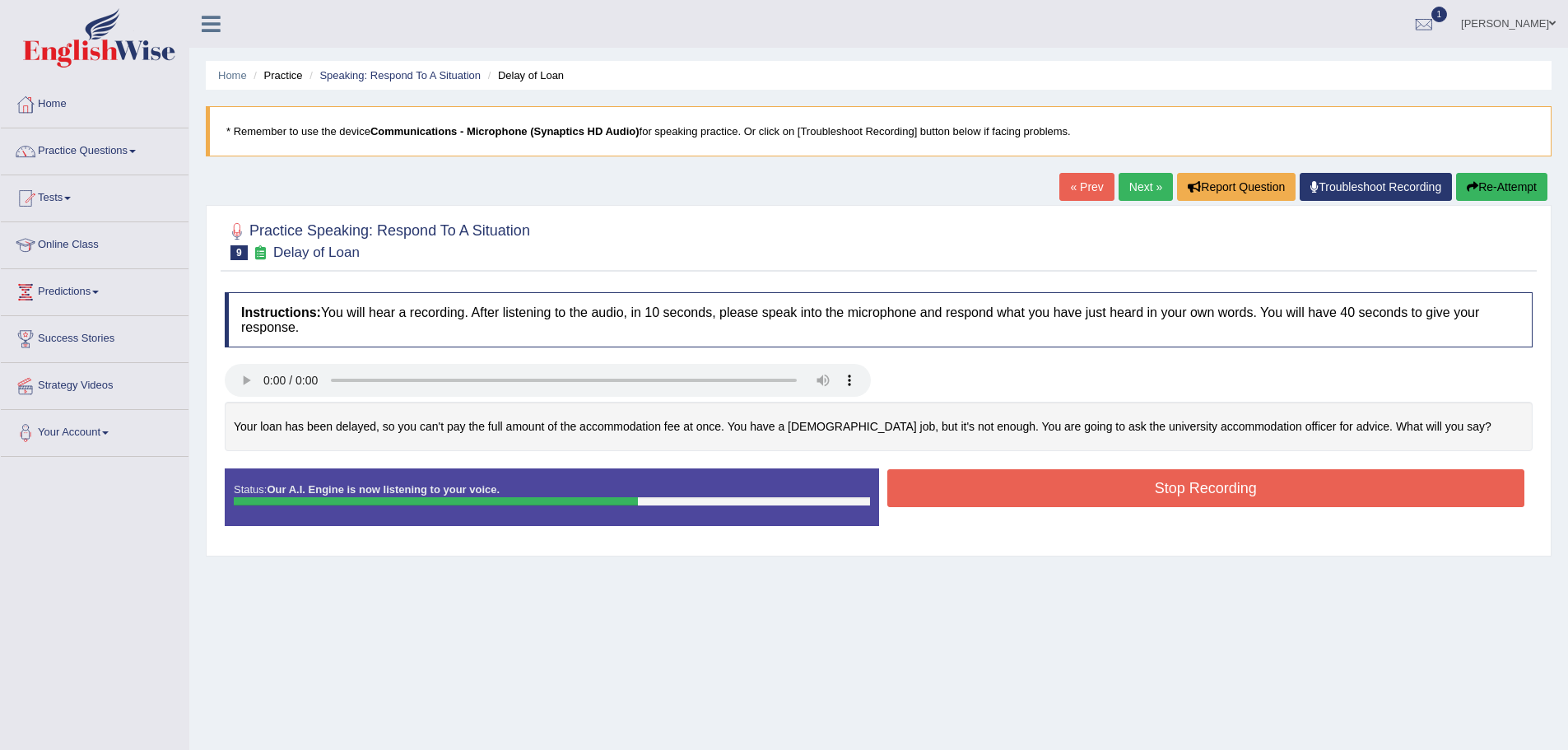
click at [1137, 507] on button "Stop Recording" at bounding box center [1206, 488] width 638 height 38
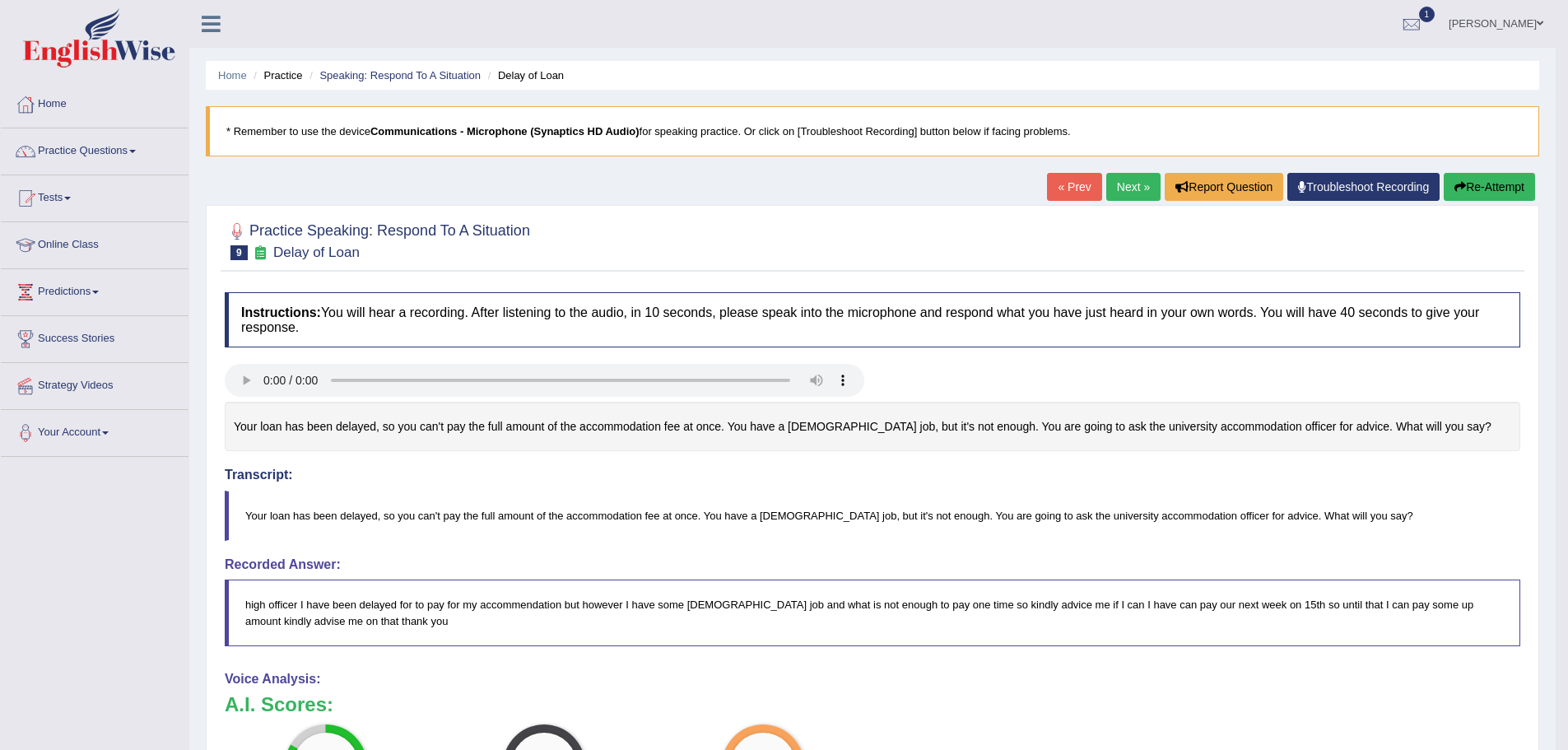
click at [1106, 185] on link "Next »" at bounding box center [1133, 186] width 55 height 28
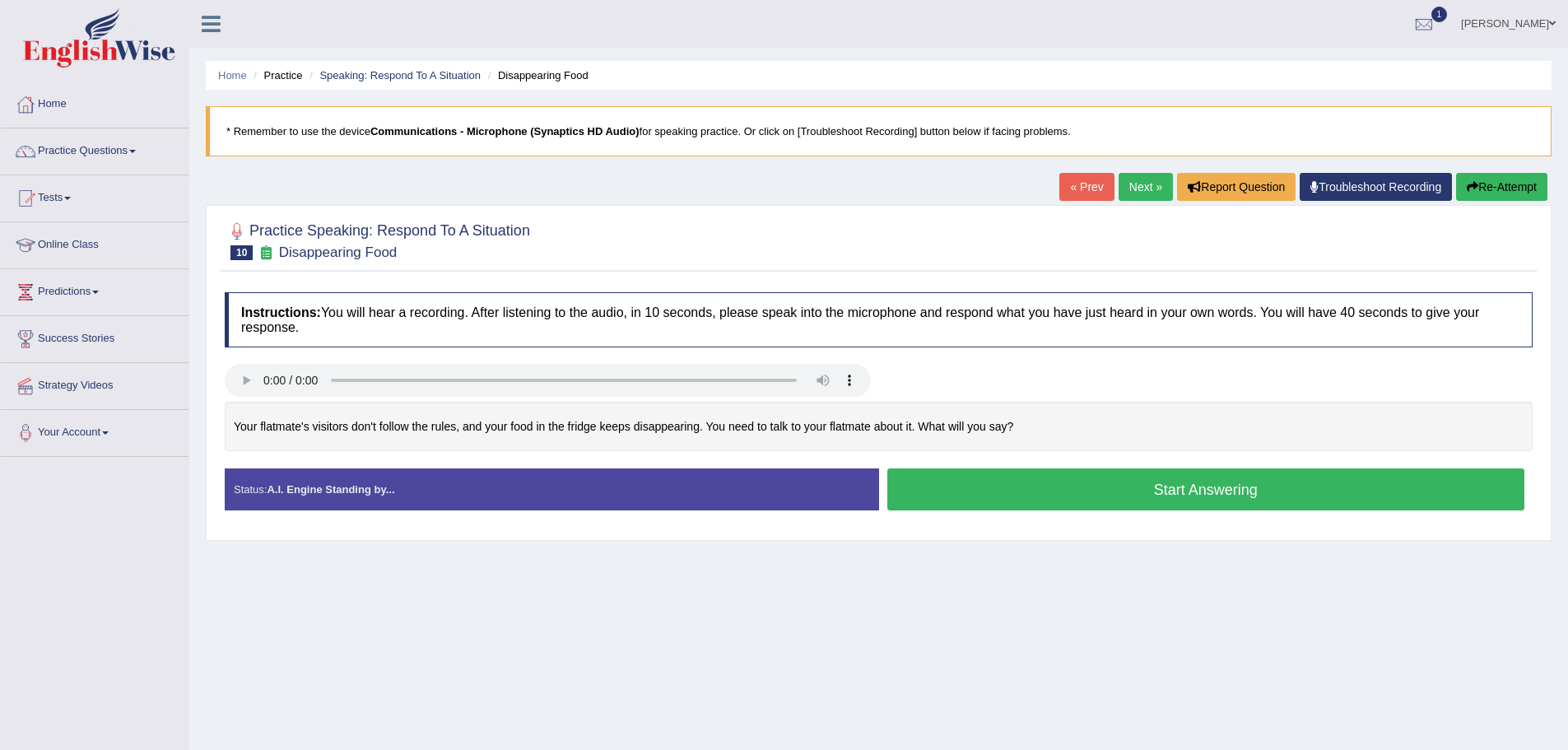
click at [1106, 493] on button "Start Answering" at bounding box center [1206, 490] width 638 height 42
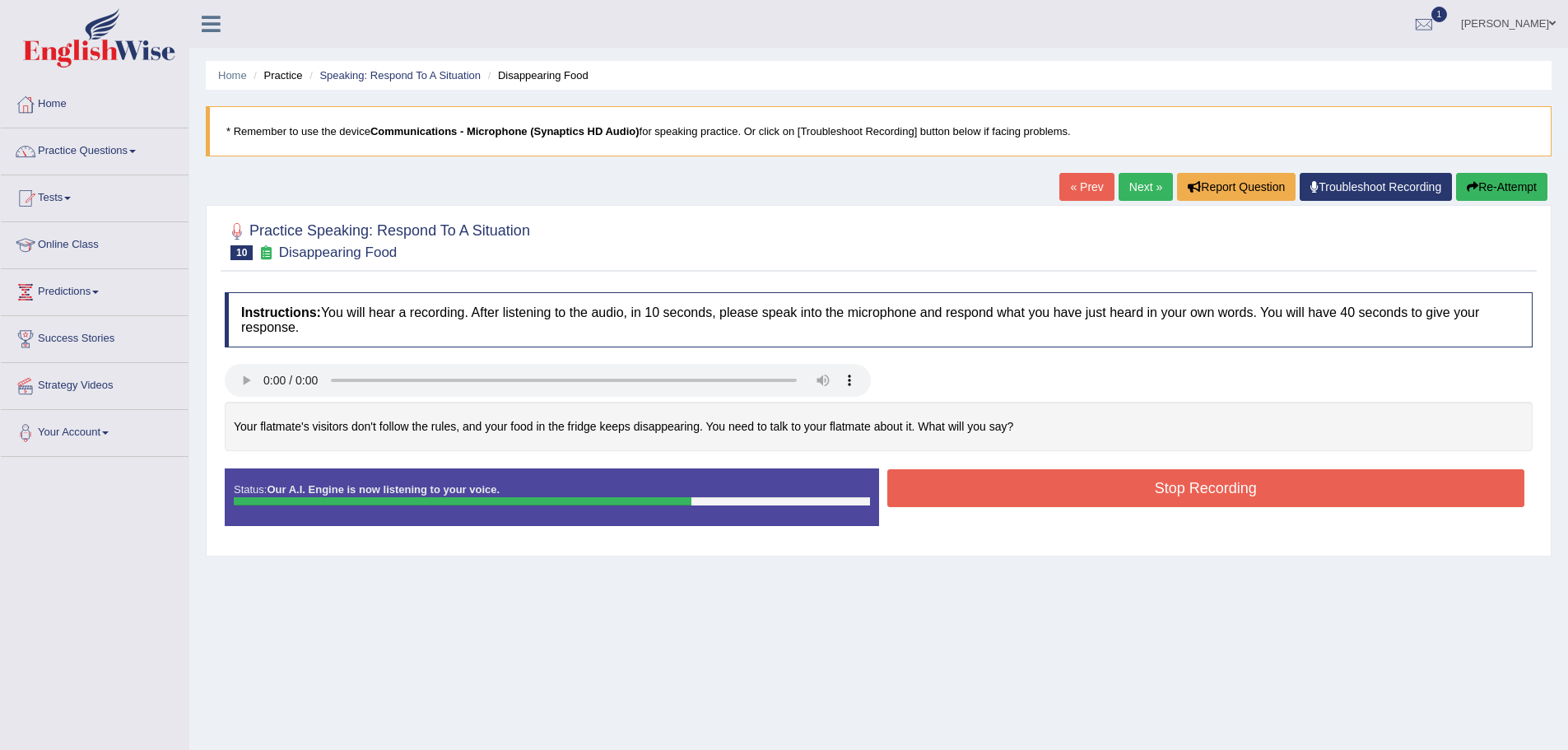
click at [1115, 490] on button "Stop Recording" at bounding box center [1206, 488] width 638 height 38
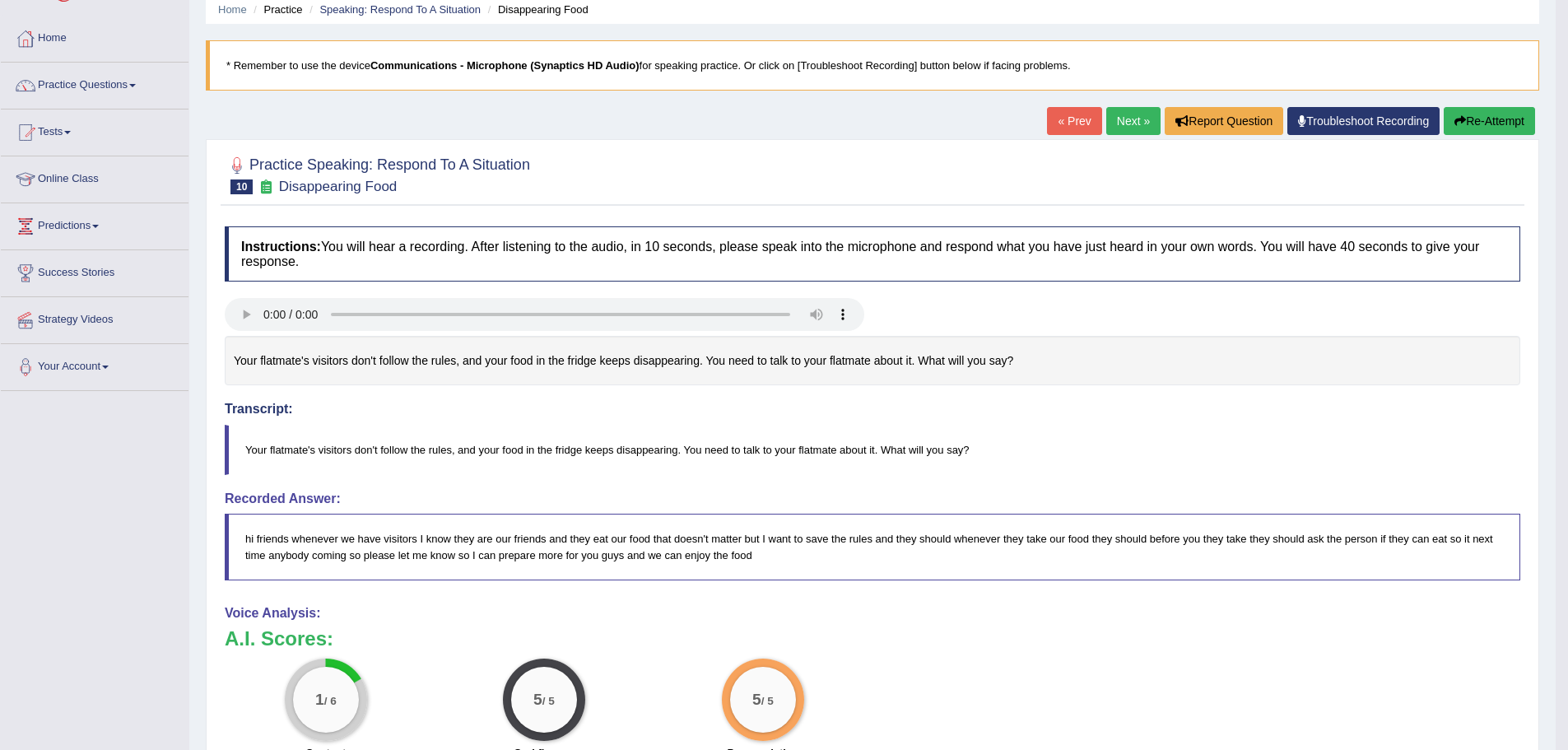
scroll to position [165, 0]
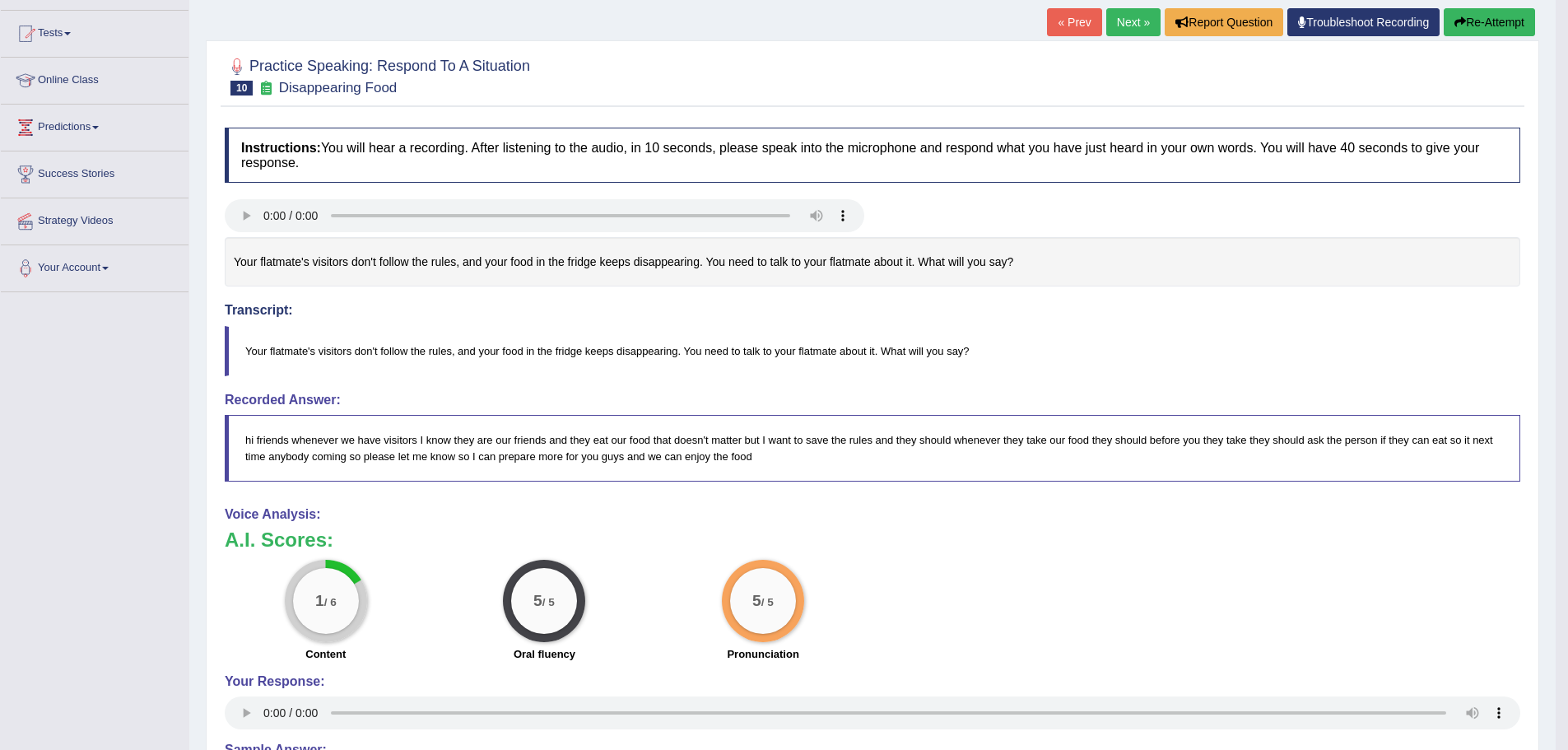
click at [1444, 18] on button "Re-Attempt" at bounding box center [1489, 21] width 91 height 28
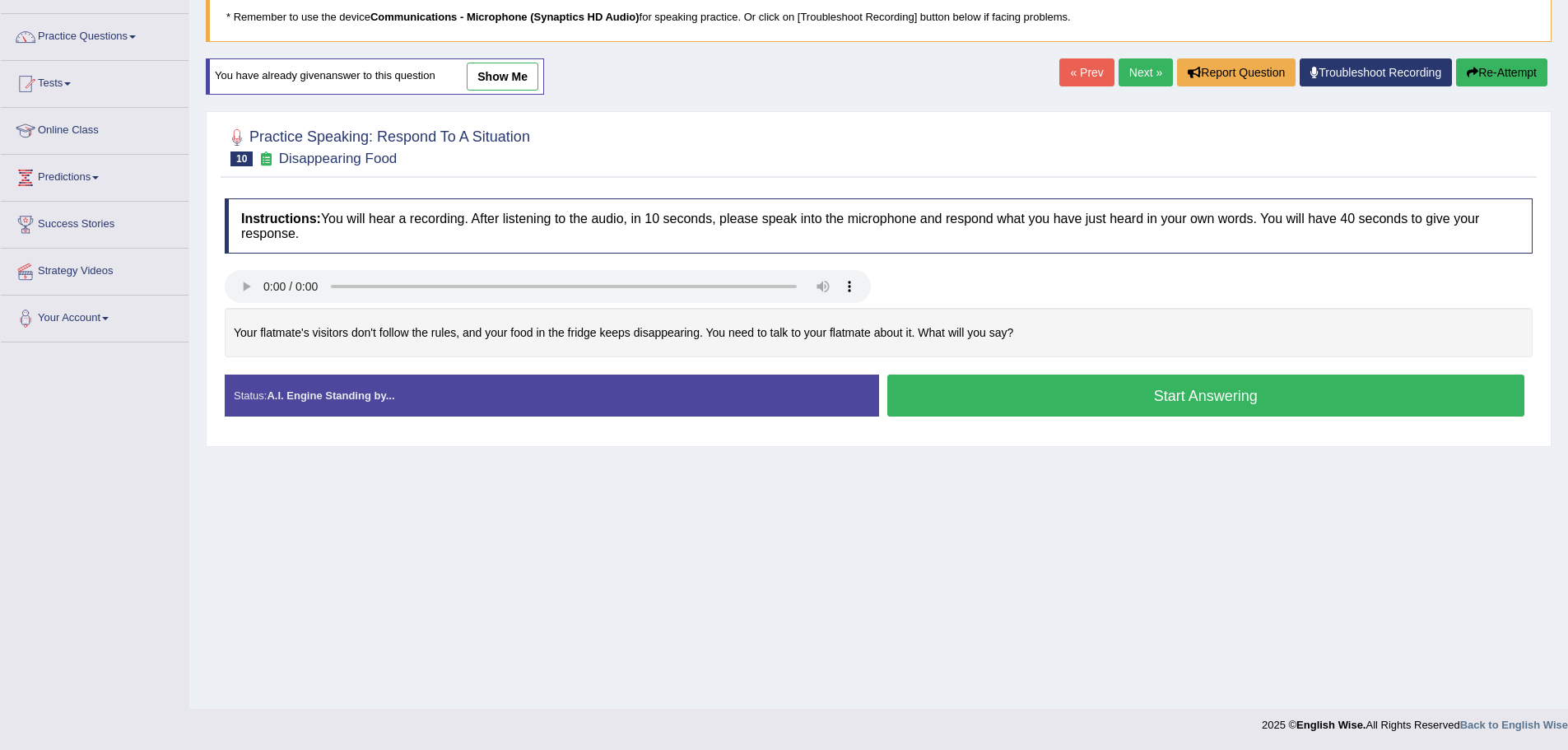
click at [1104, 397] on button "Start Answering" at bounding box center [1206, 396] width 638 height 42
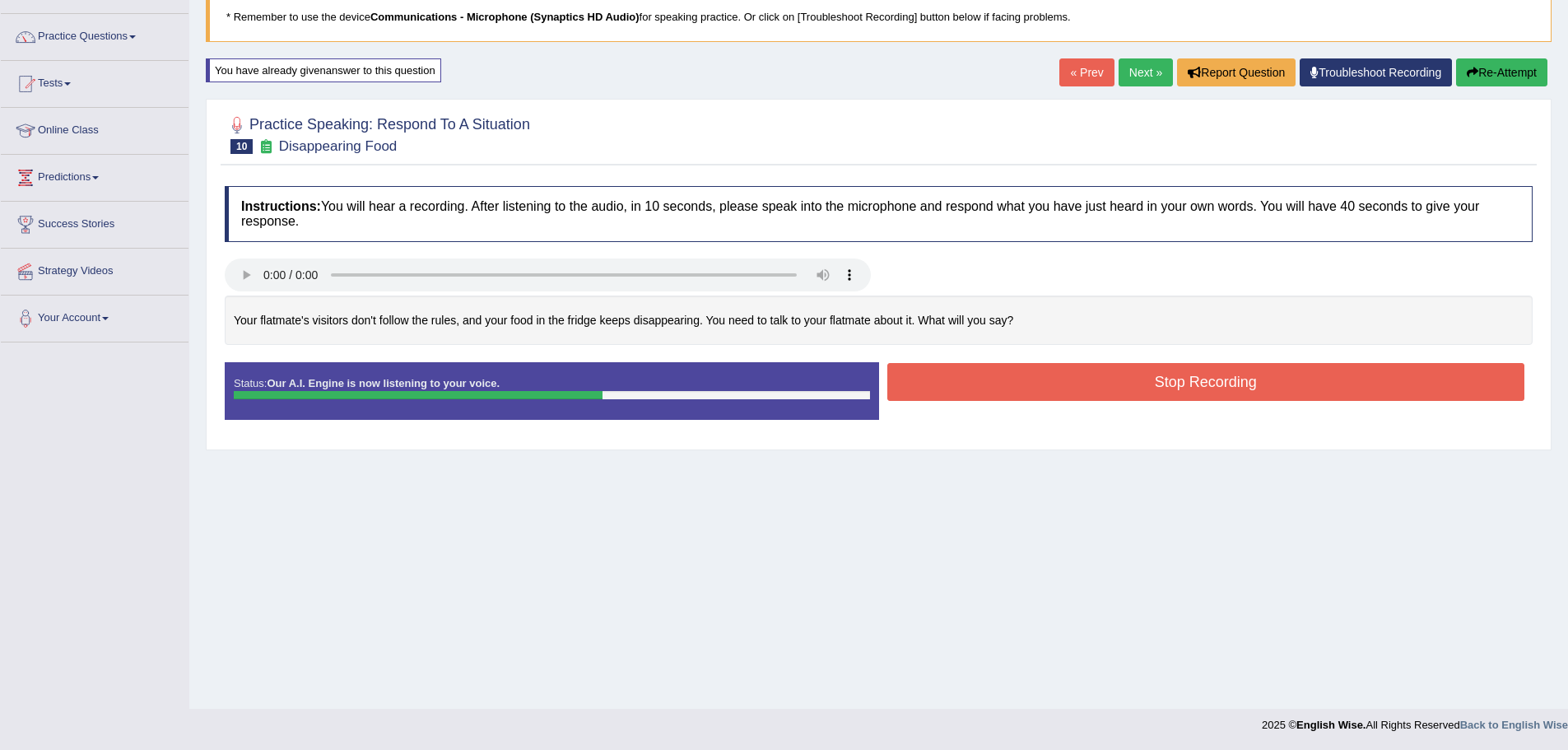
click at [1123, 377] on button "Stop Recording" at bounding box center [1206, 382] width 638 height 38
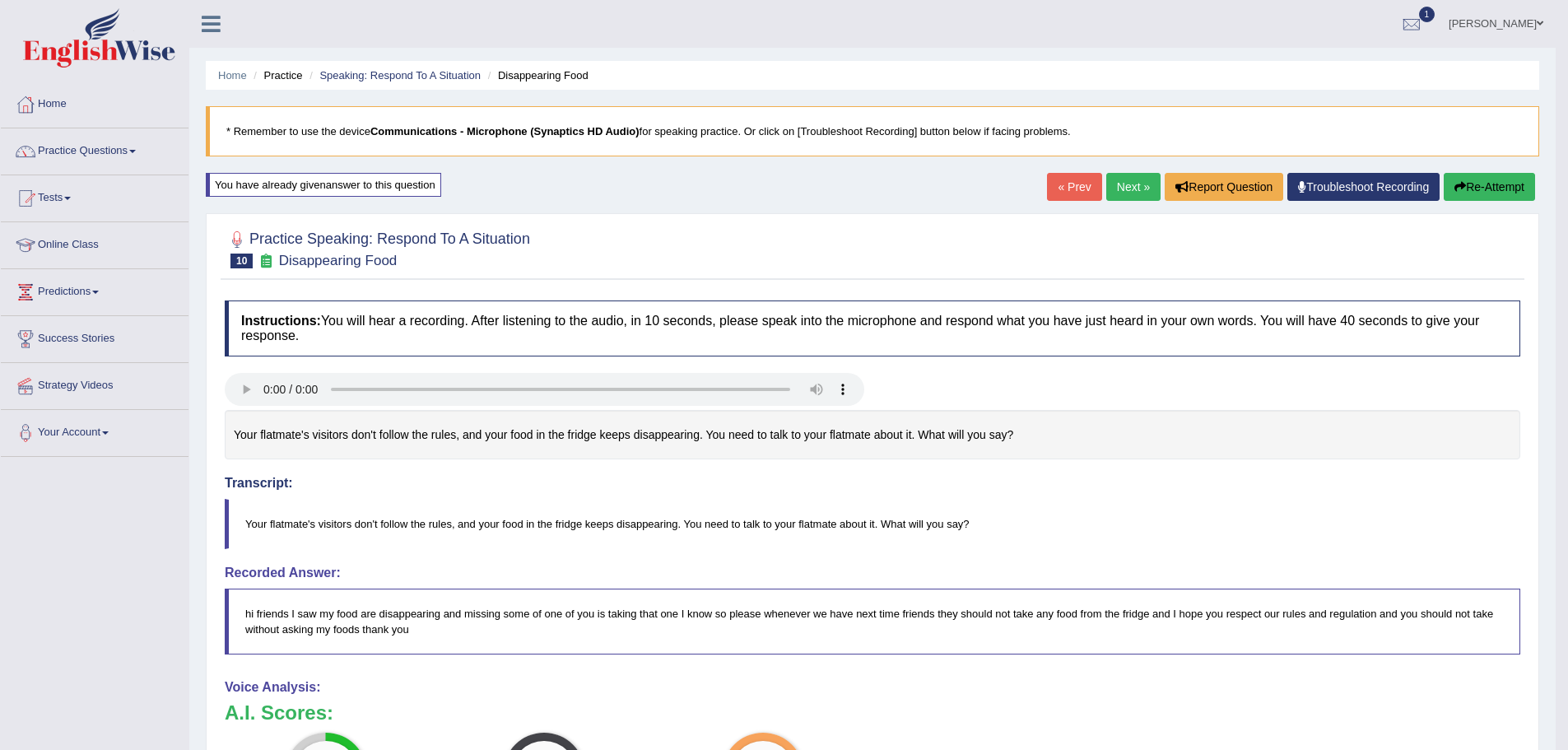
click at [1444, 192] on button "Re-Attempt" at bounding box center [1489, 186] width 91 height 28
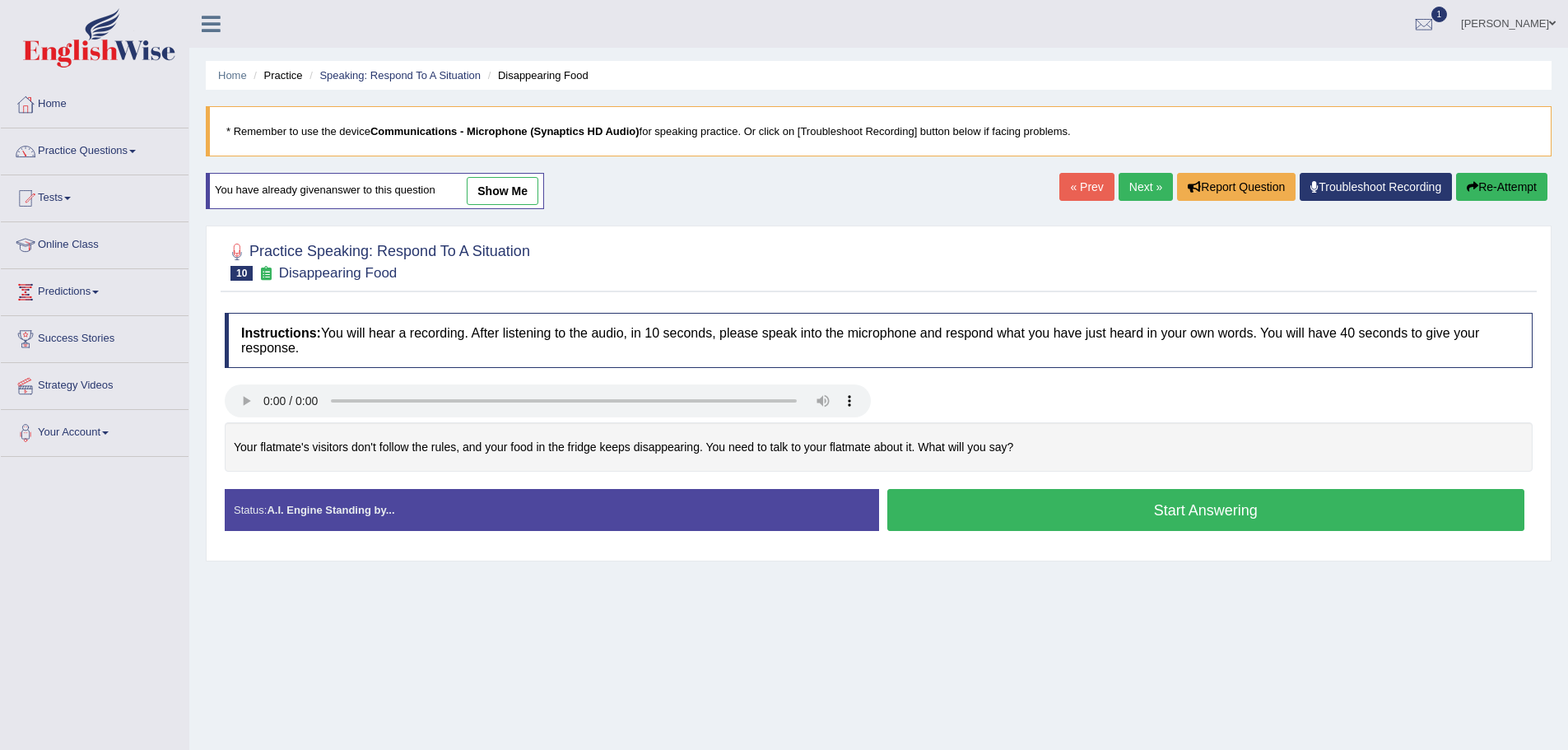
click at [1110, 515] on button "Start Answering" at bounding box center [1206, 510] width 638 height 42
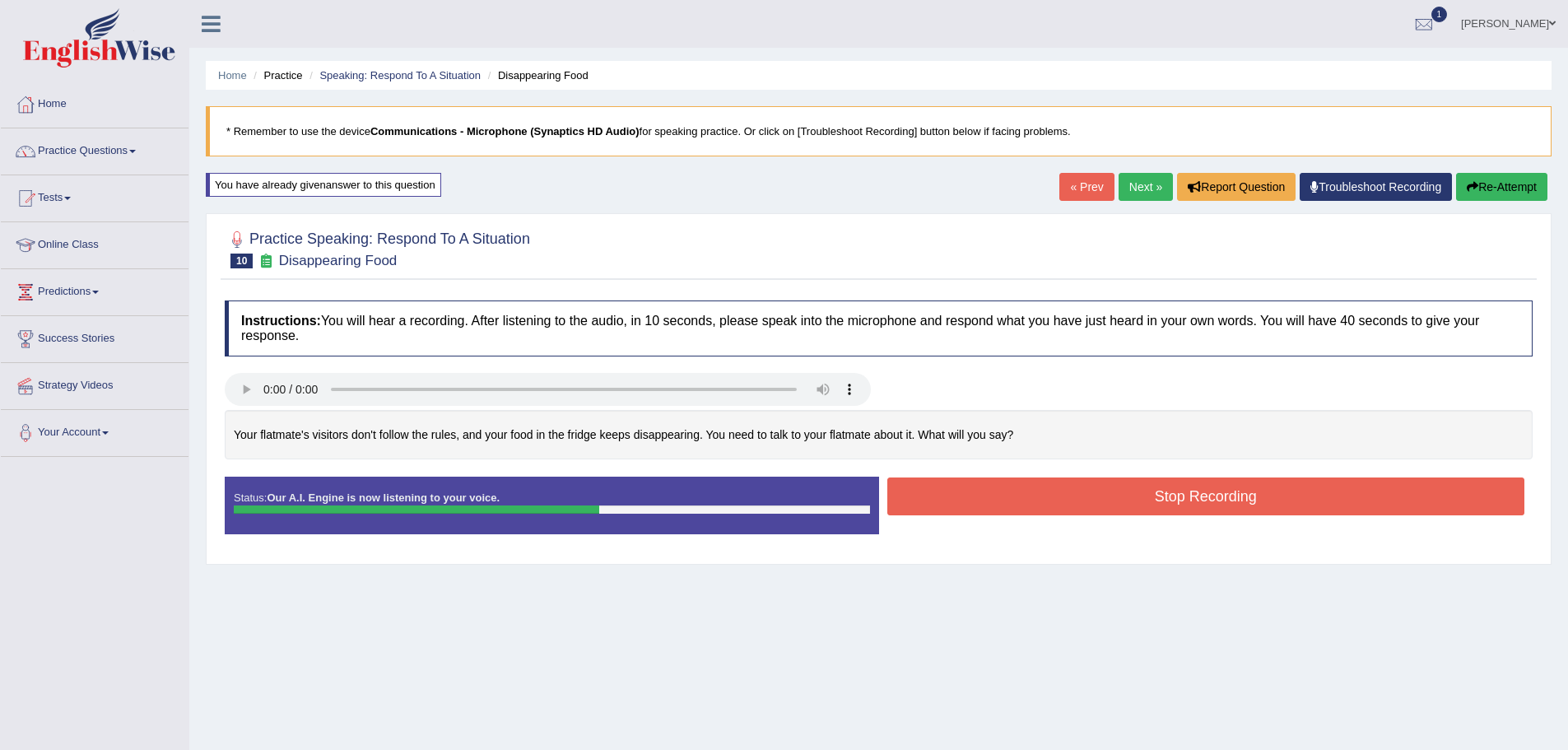
click at [1096, 499] on button "Stop Recording" at bounding box center [1206, 497] width 638 height 38
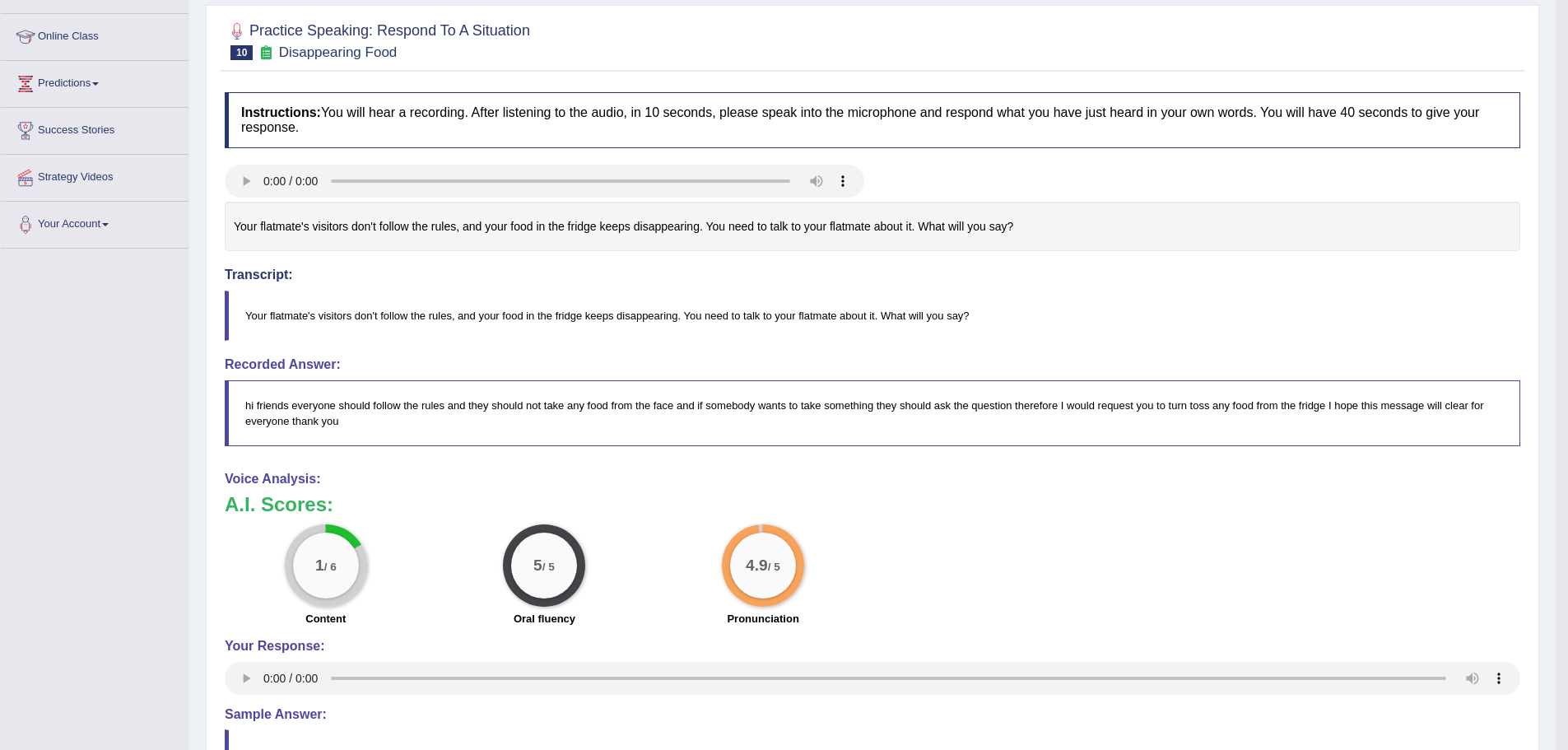
scroll to position [82, 0]
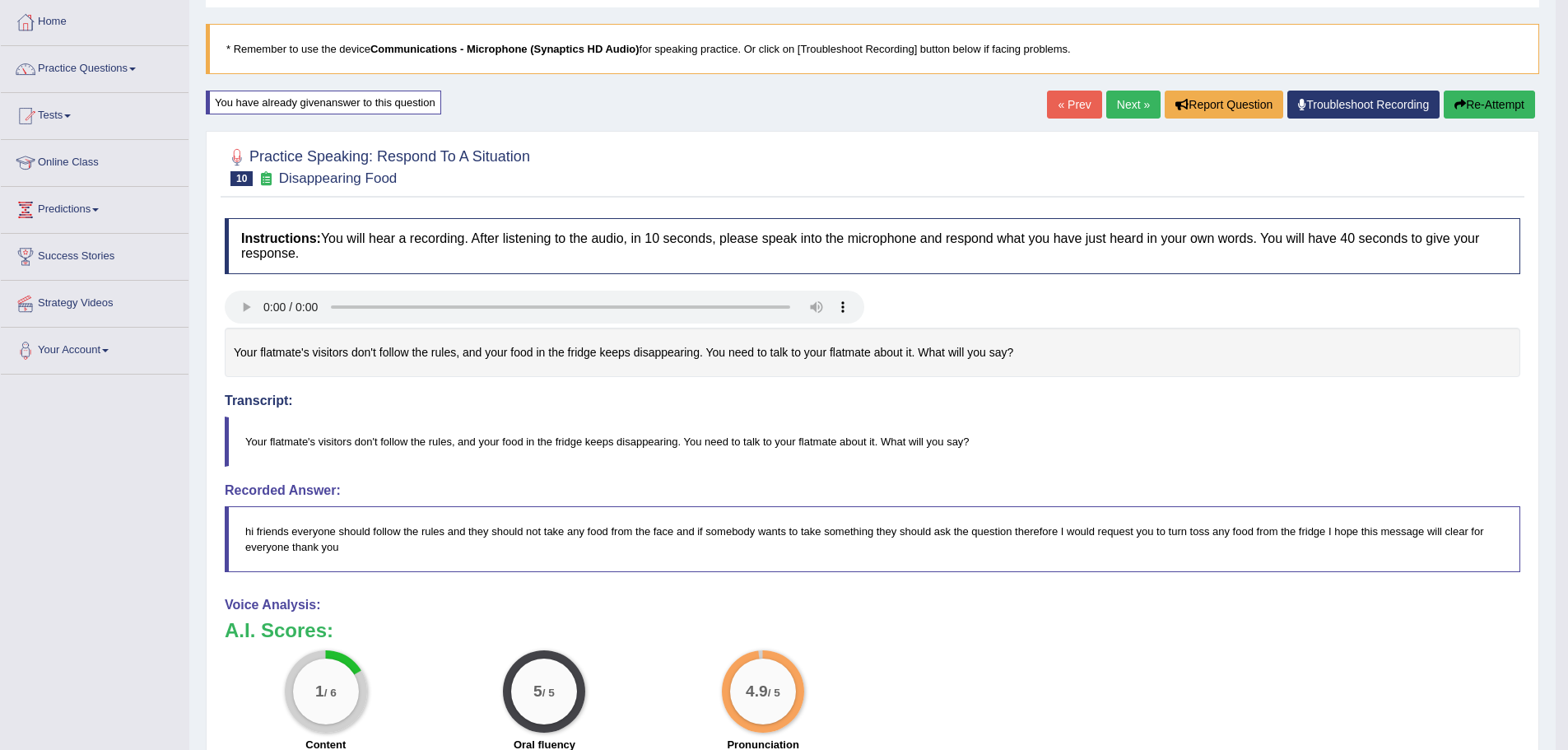
click at [1444, 99] on button "Re-Attempt" at bounding box center [1489, 104] width 91 height 28
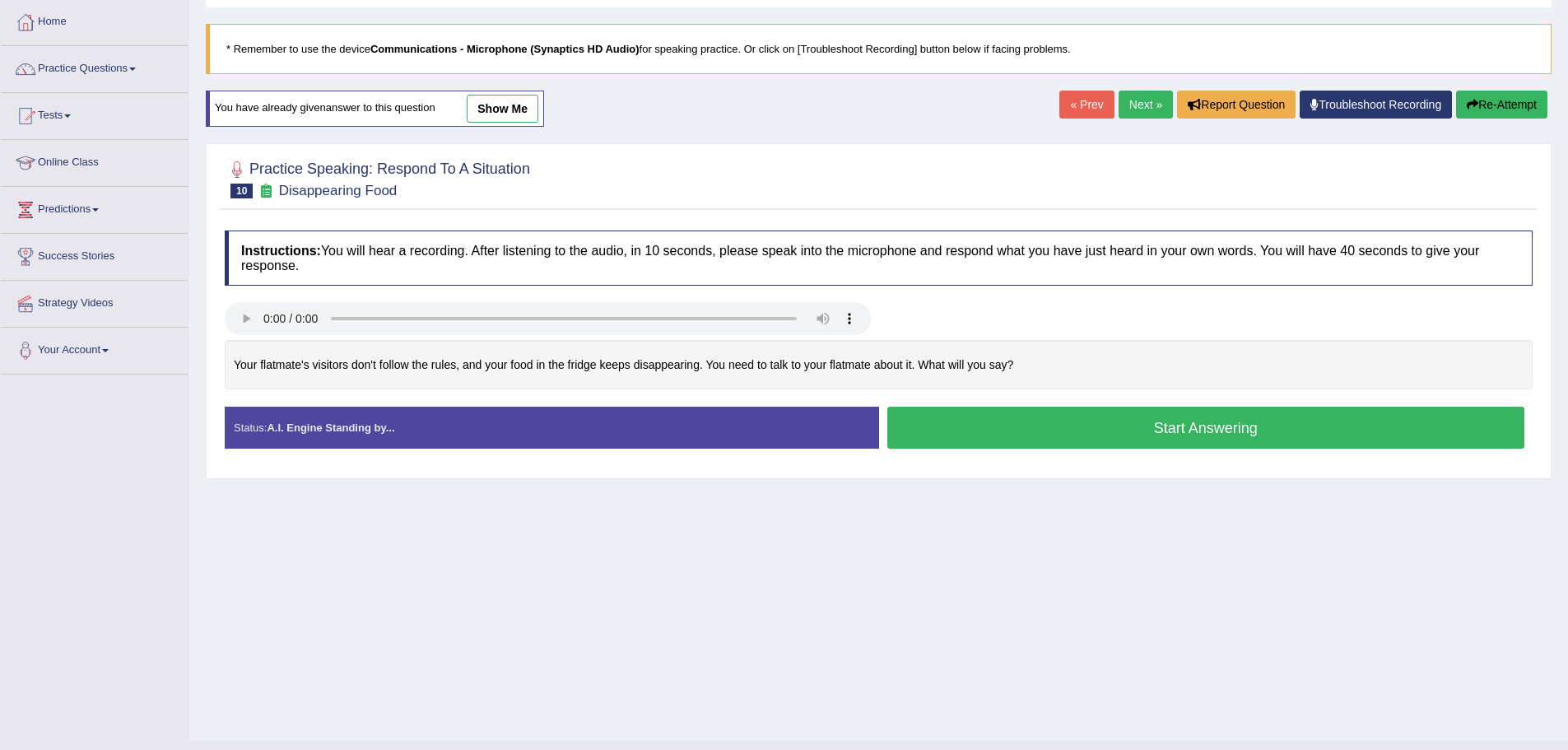
click at [1174, 432] on button "Start Answering" at bounding box center [1206, 428] width 638 height 42
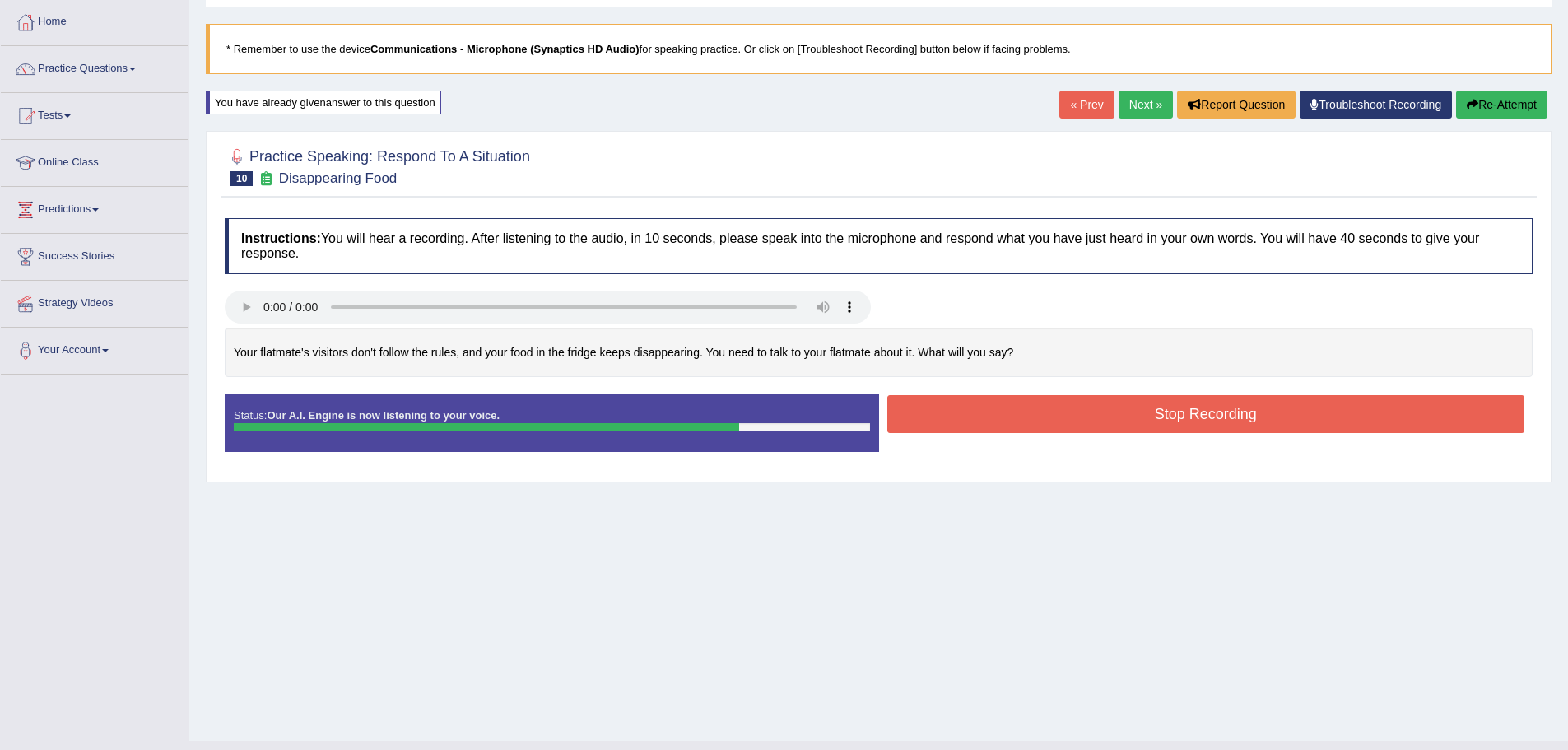
click at [1087, 417] on button "Stop Recording" at bounding box center [1206, 414] width 638 height 38
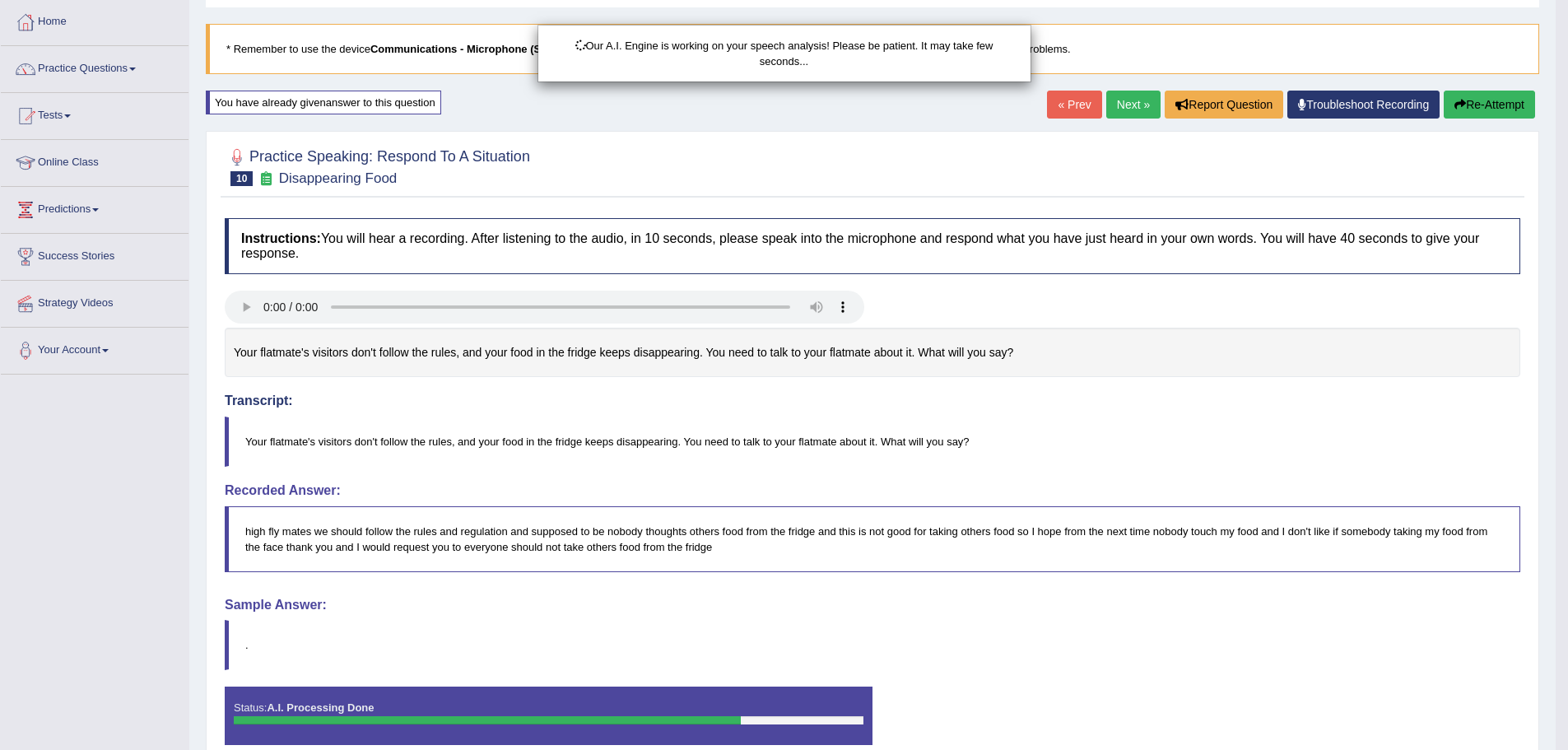
scroll to position [161, 0]
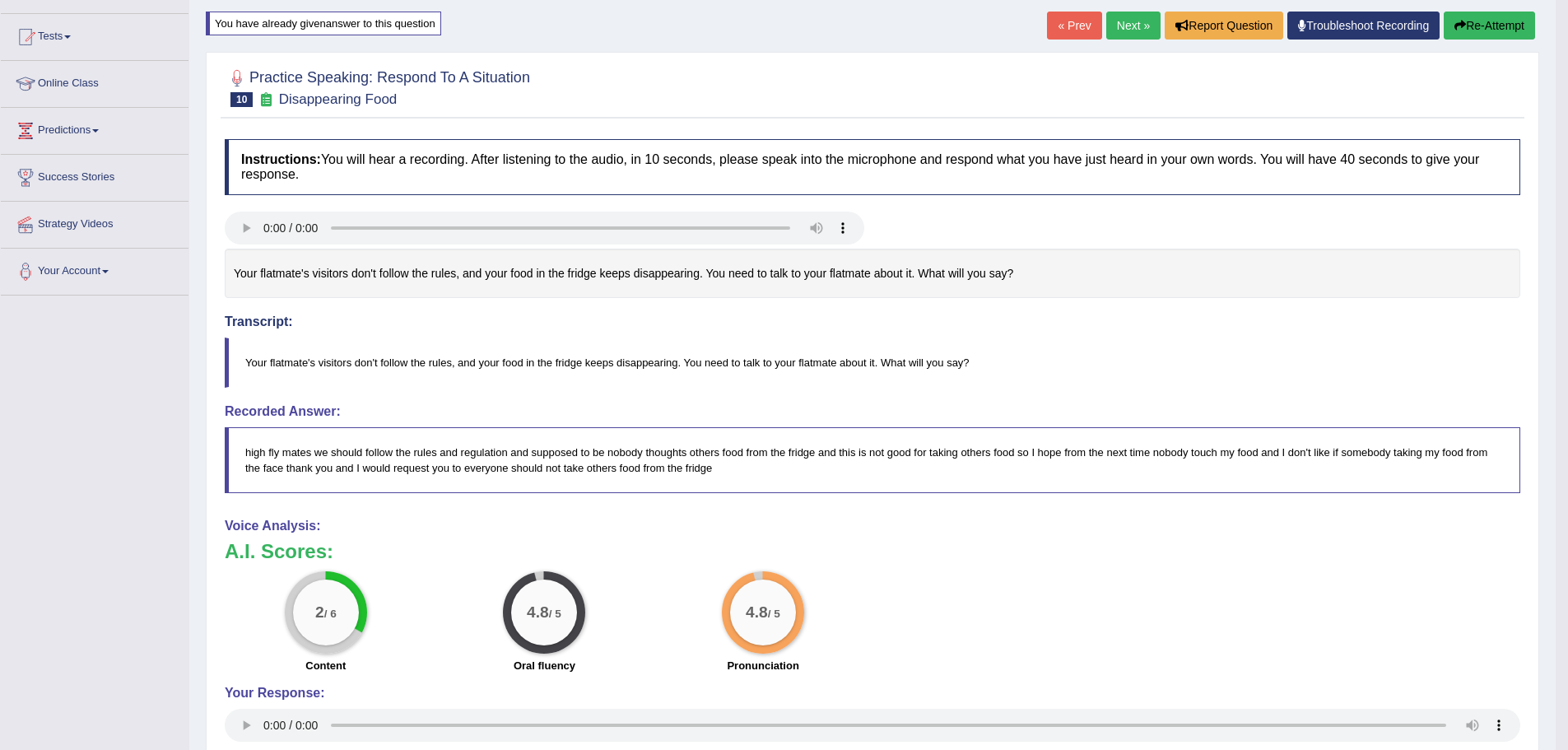
click at [1106, 26] on link "Next »" at bounding box center [1133, 25] width 55 height 28
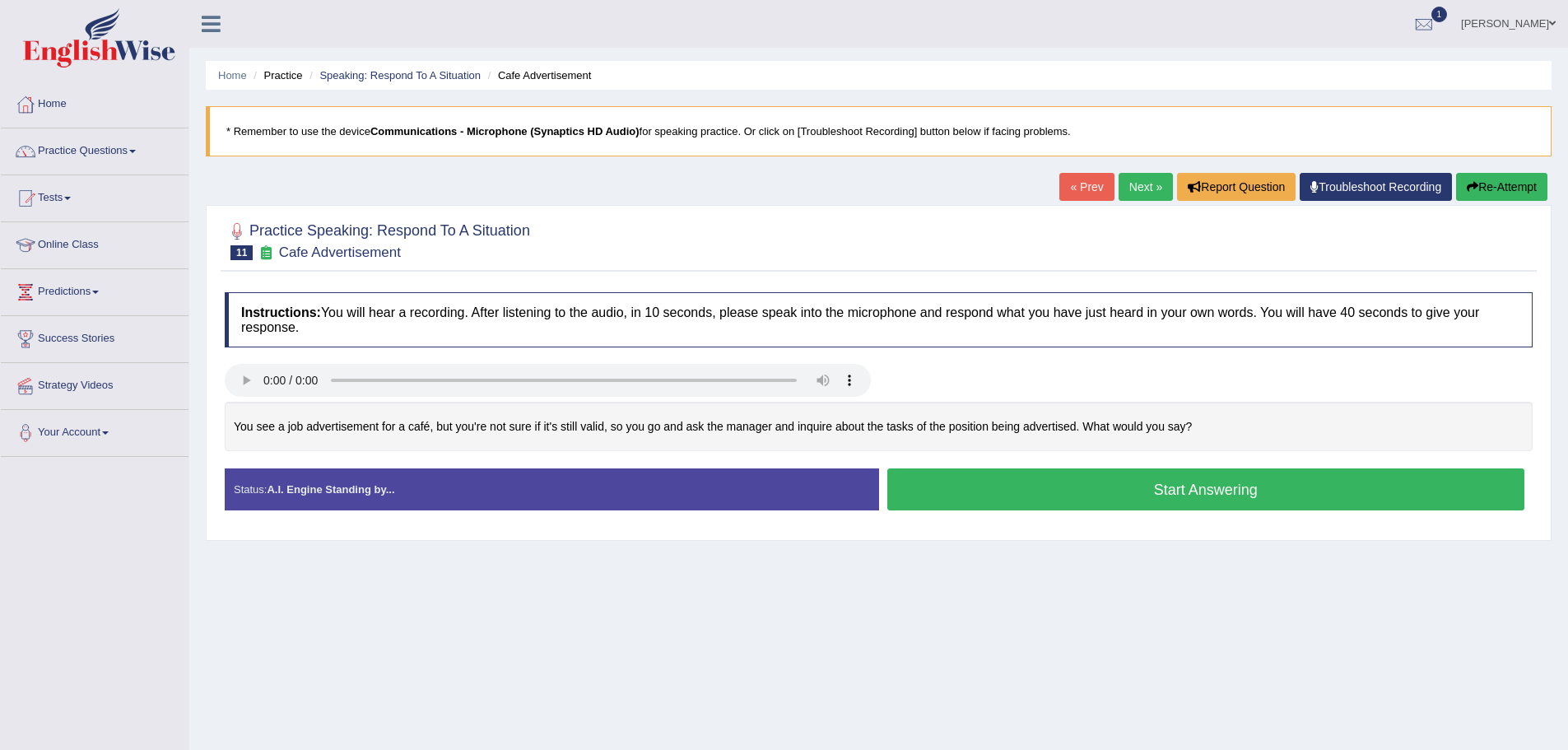
click at [1098, 499] on button "Start Answering" at bounding box center [1206, 490] width 638 height 42
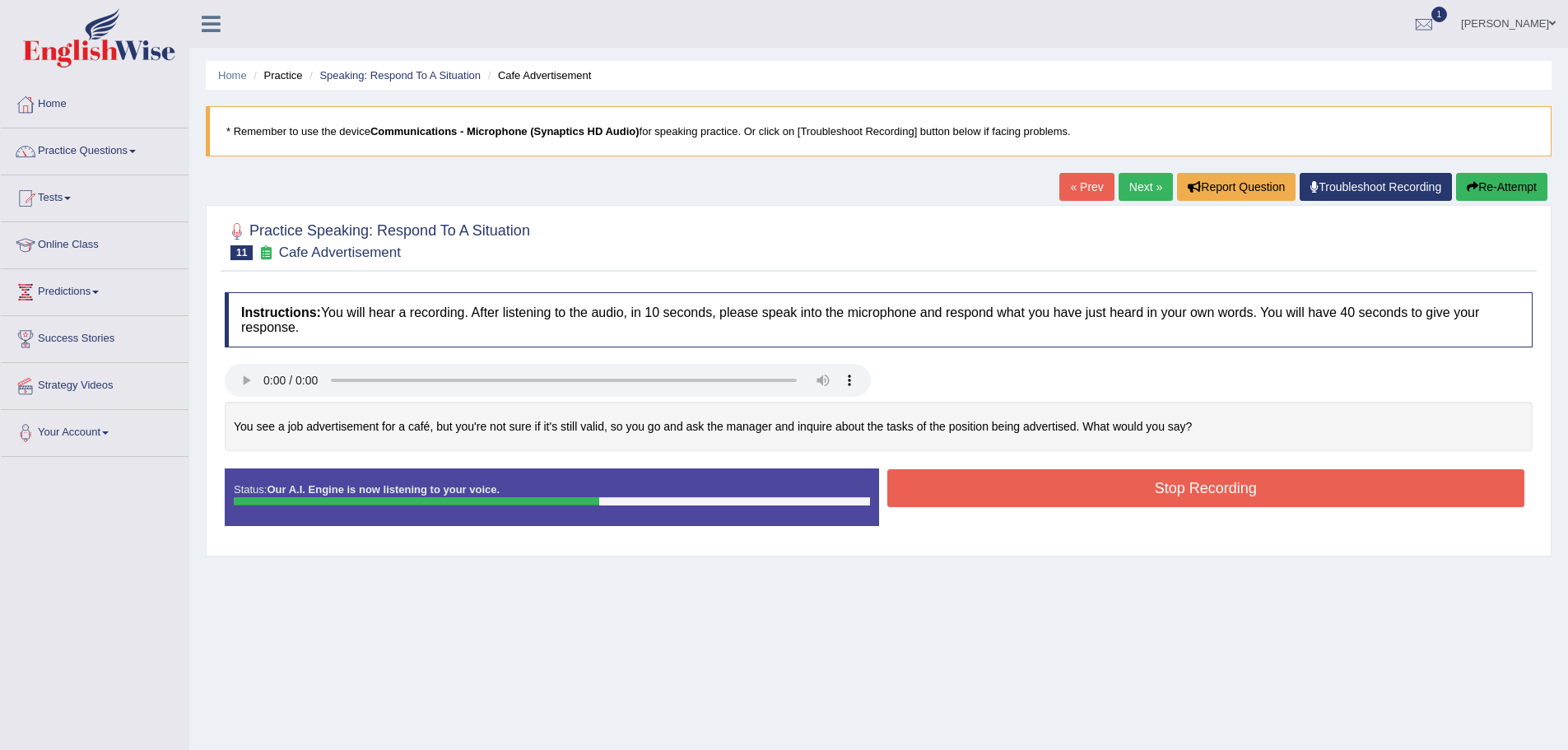
click at [1086, 499] on button "Stop Recording" at bounding box center [1206, 488] width 638 height 38
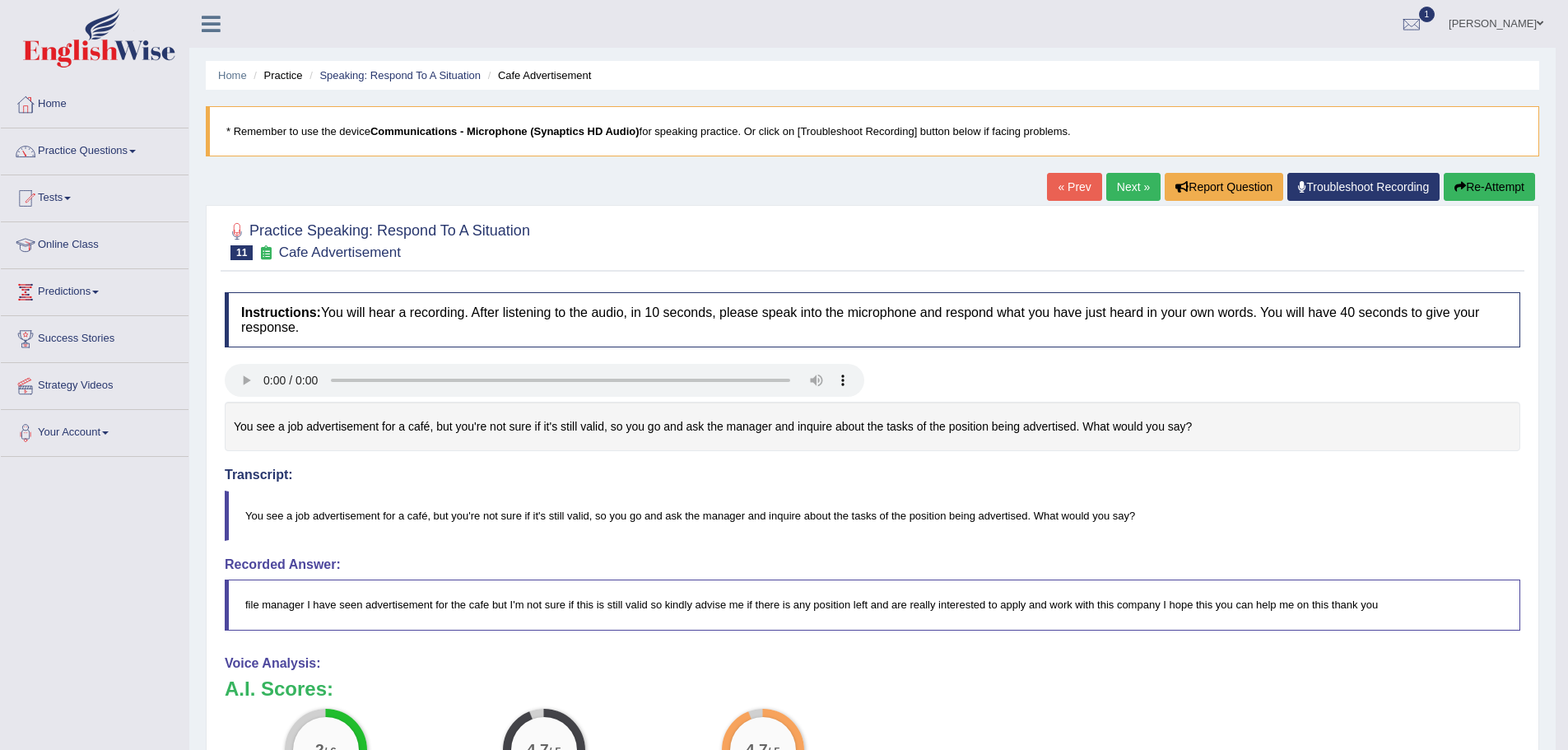
click at [1444, 186] on button "Re-Attempt" at bounding box center [1489, 186] width 91 height 28
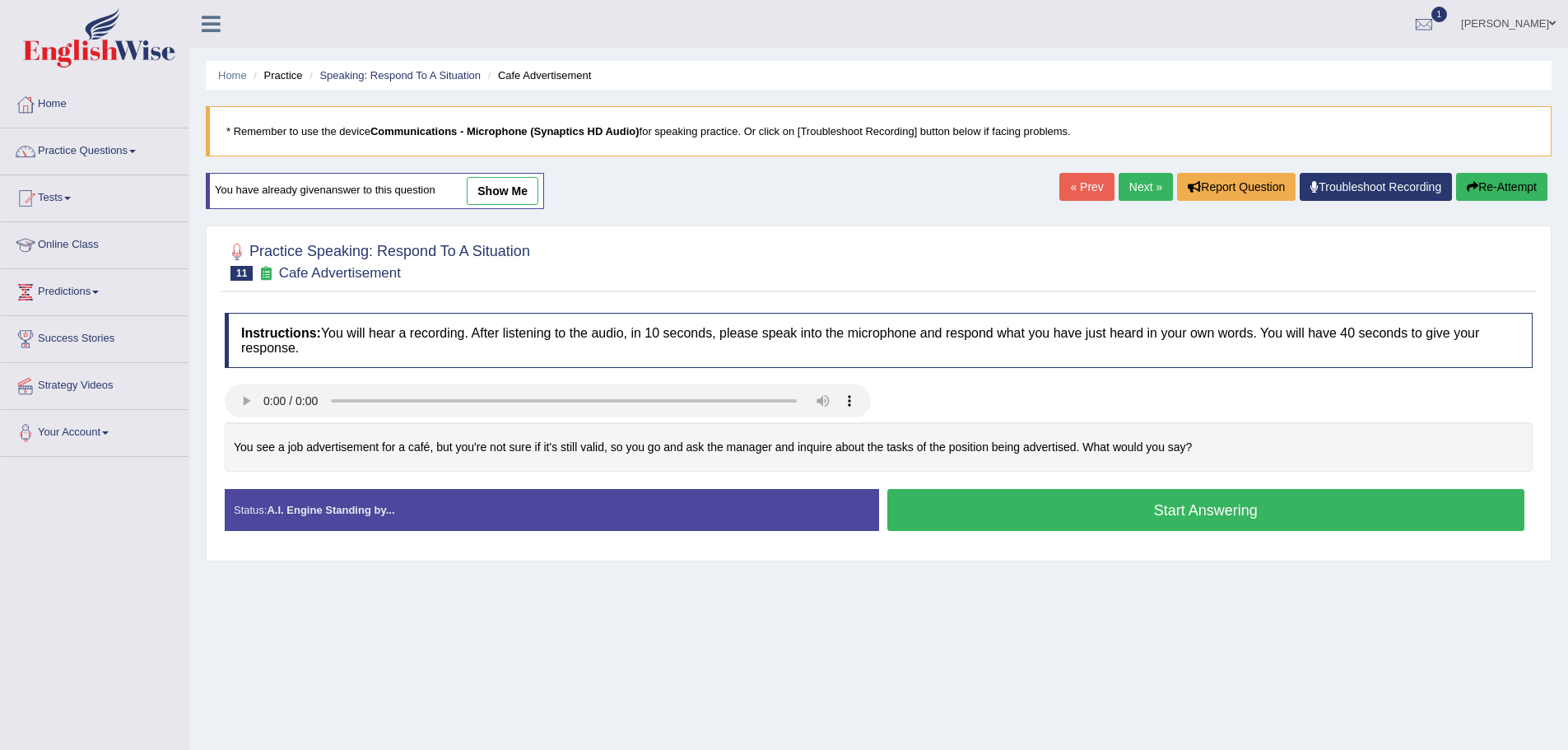
click at [1081, 514] on button "Start Answering" at bounding box center [1206, 510] width 638 height 42
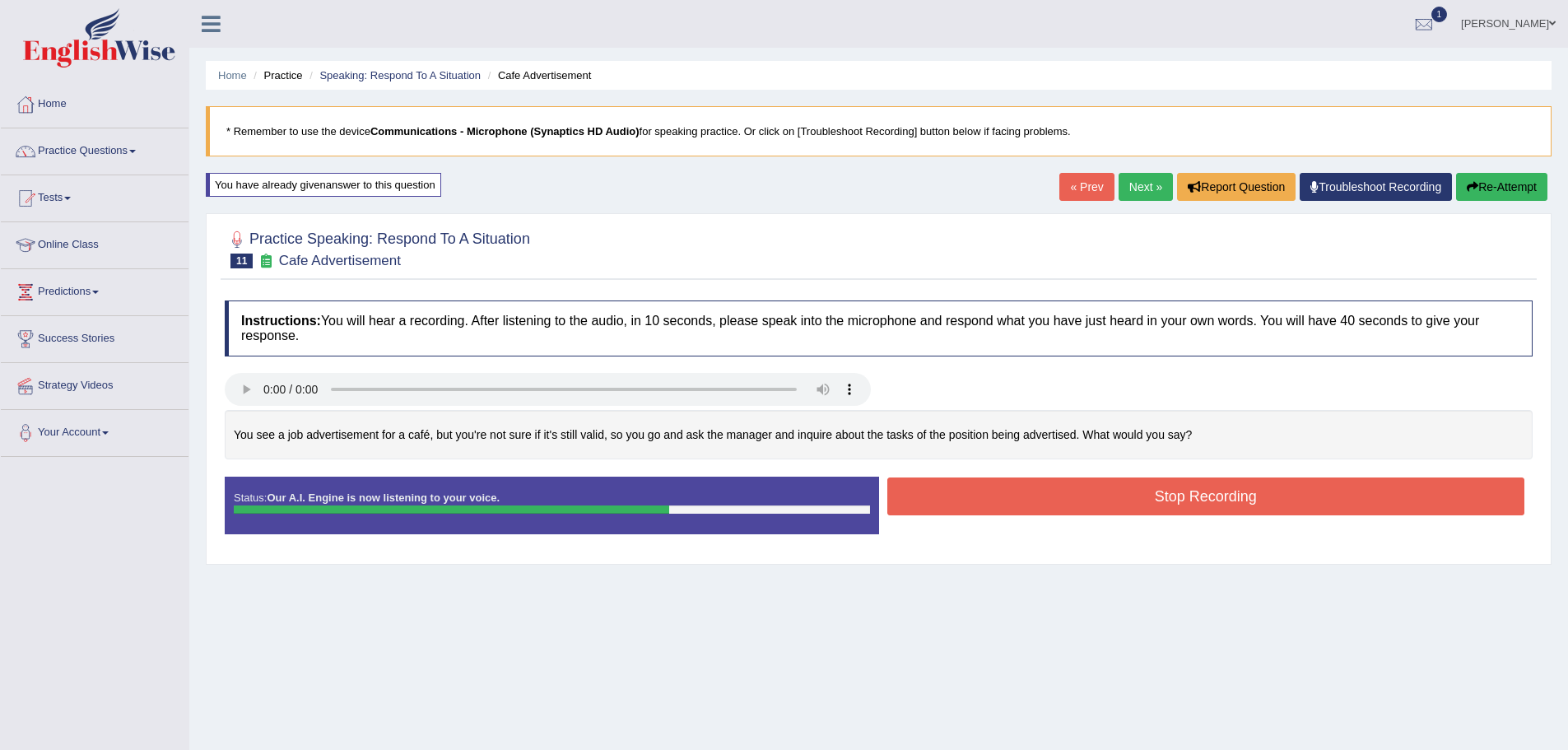
click at [1053, 498] on button "Stop Recording" at bounding box center [1206, 497] width 638 height 38
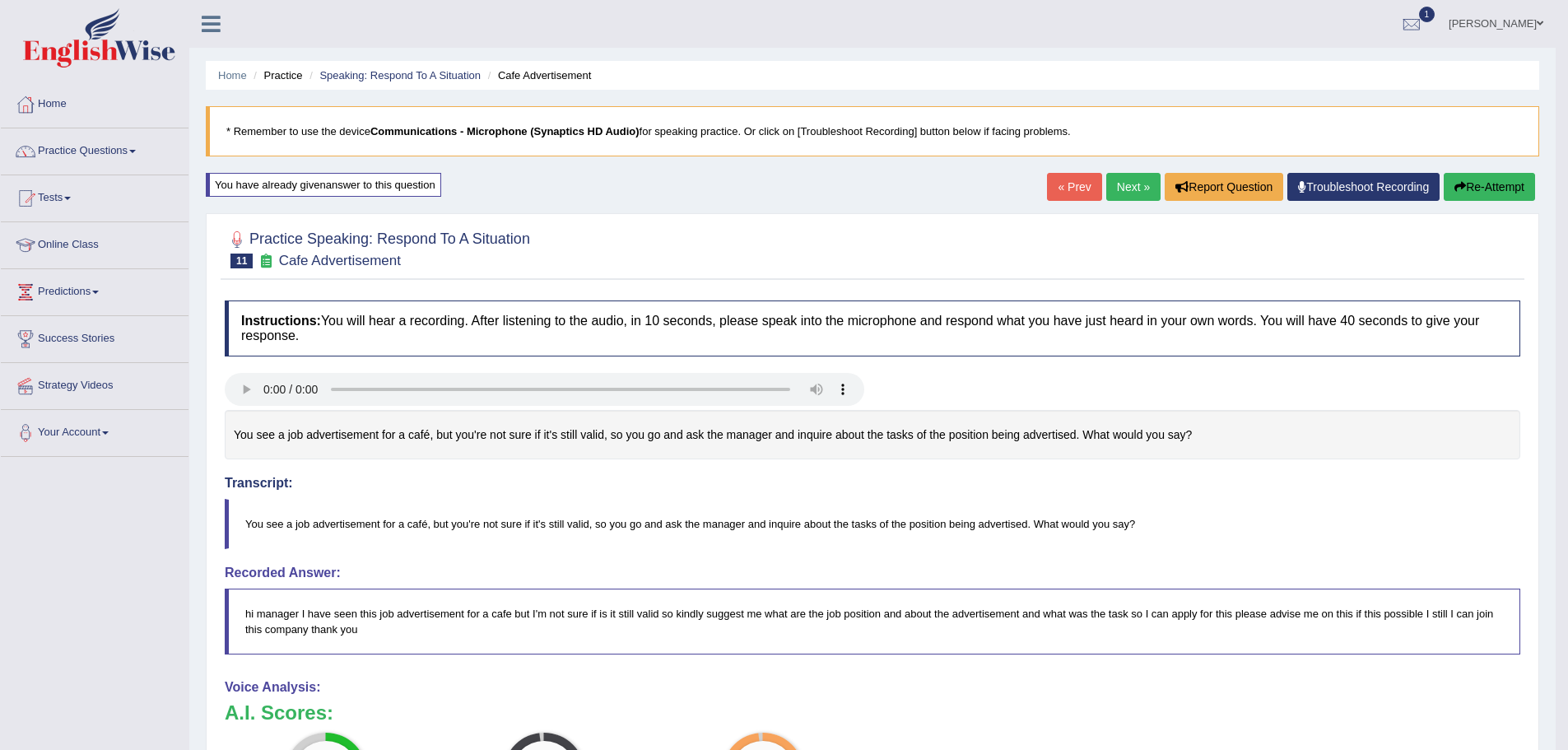
click at [1106, 189] on link "Next »" at bounding box center [1133, 186] width 55 height 28
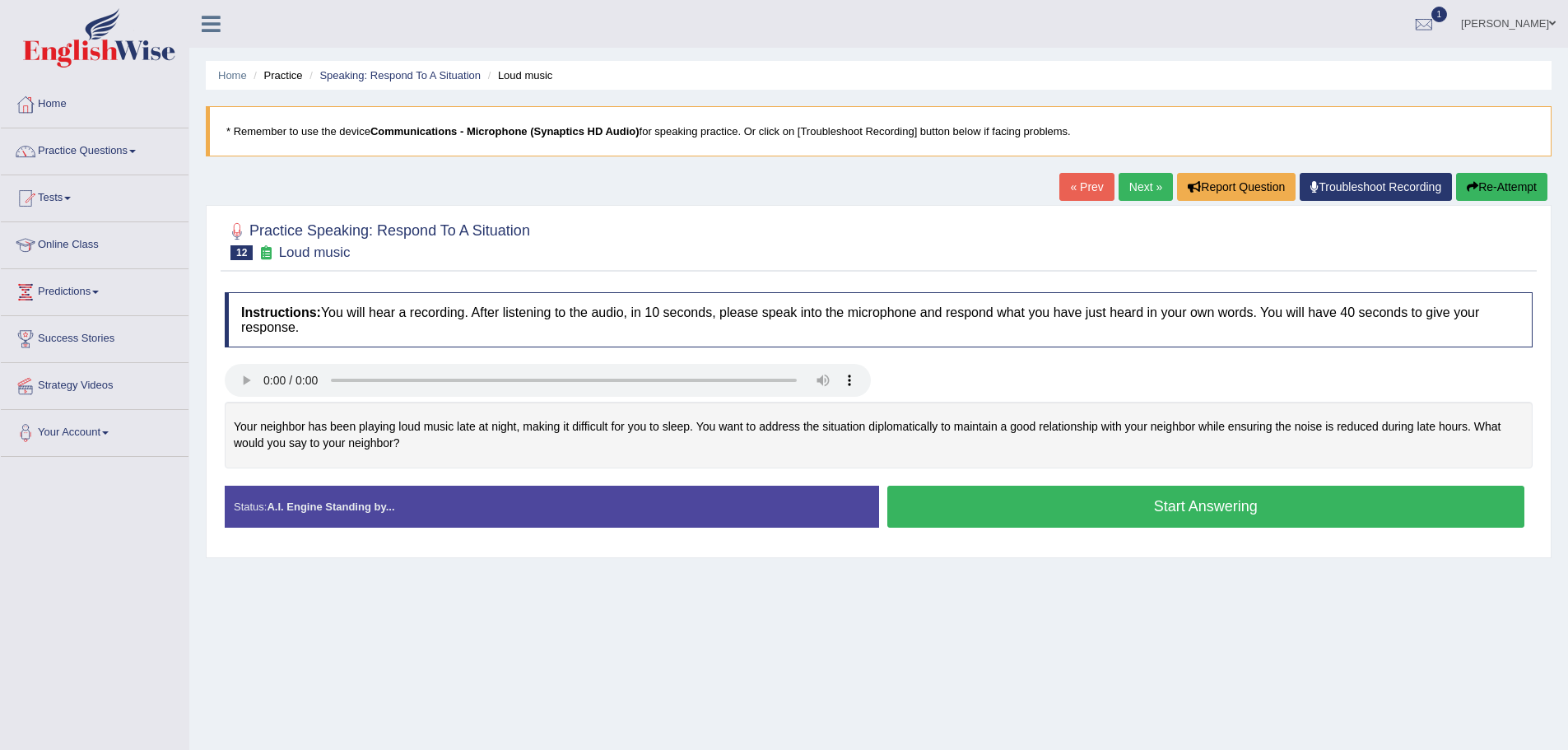
click at [1106, 510] on button "Start Answering" at bounding box center [1206, 507] width 638 height 42
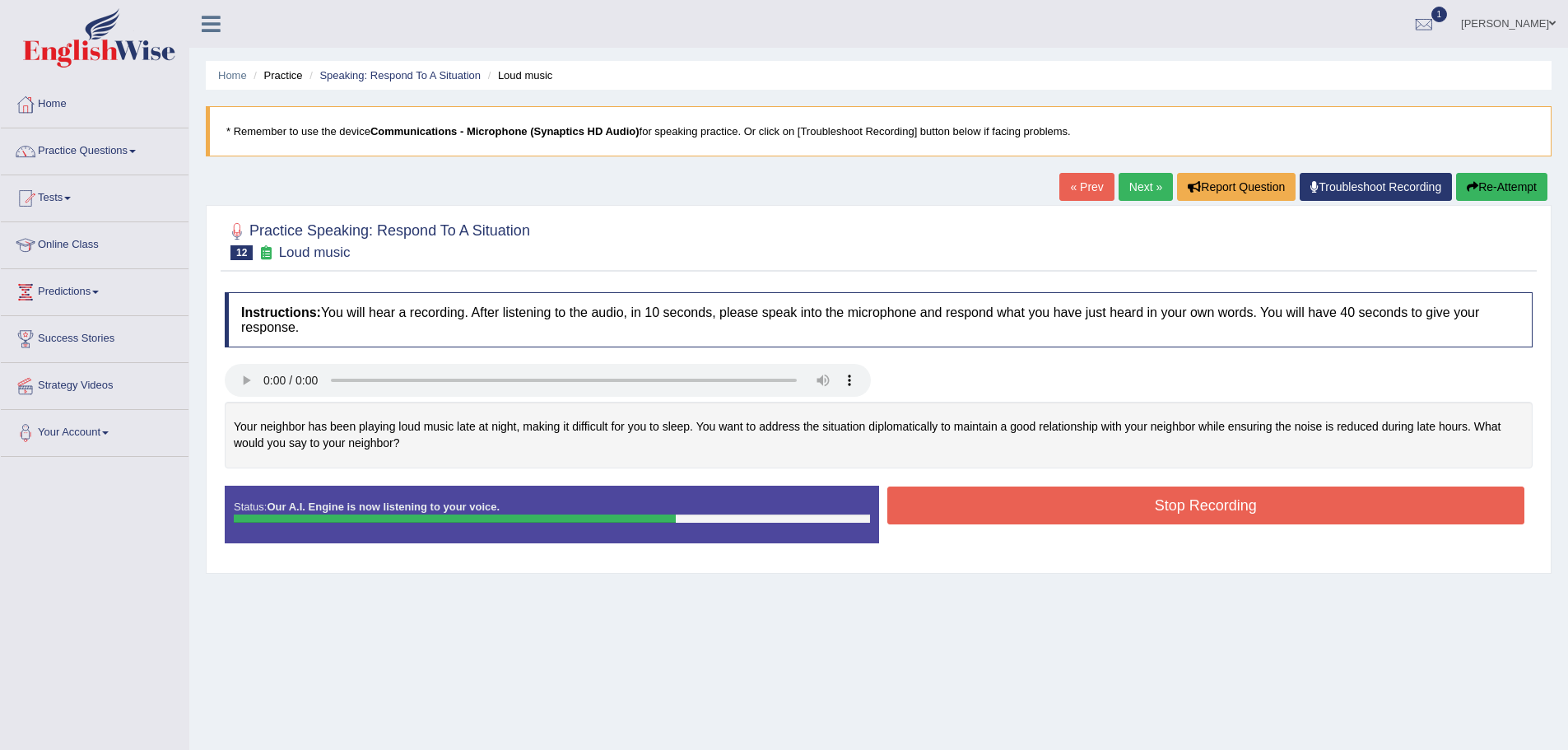
click at [1106, 509] on button "Stop Recording" at bounding box center [1206, 506] width 638 height 38
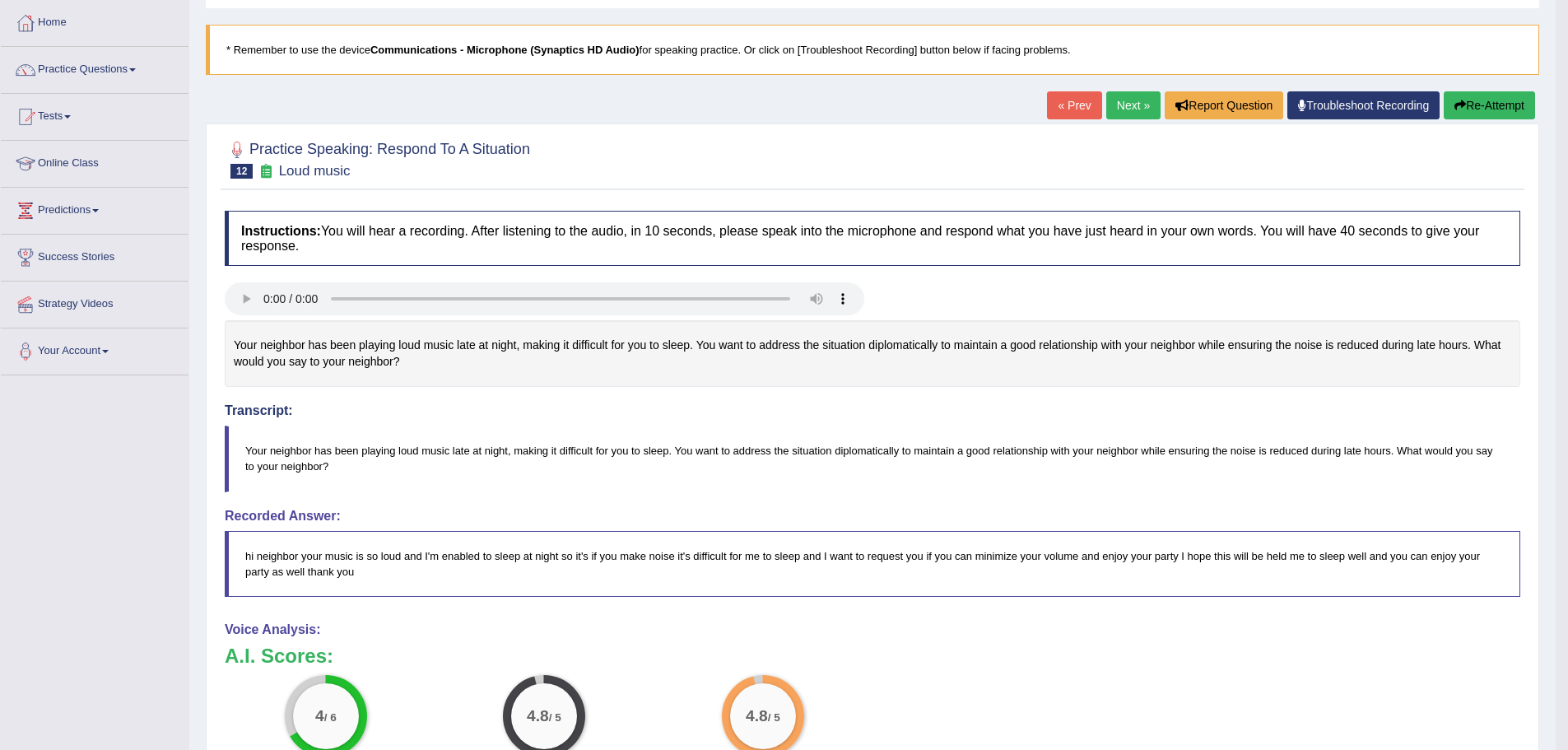
scroll to position [9, 0]
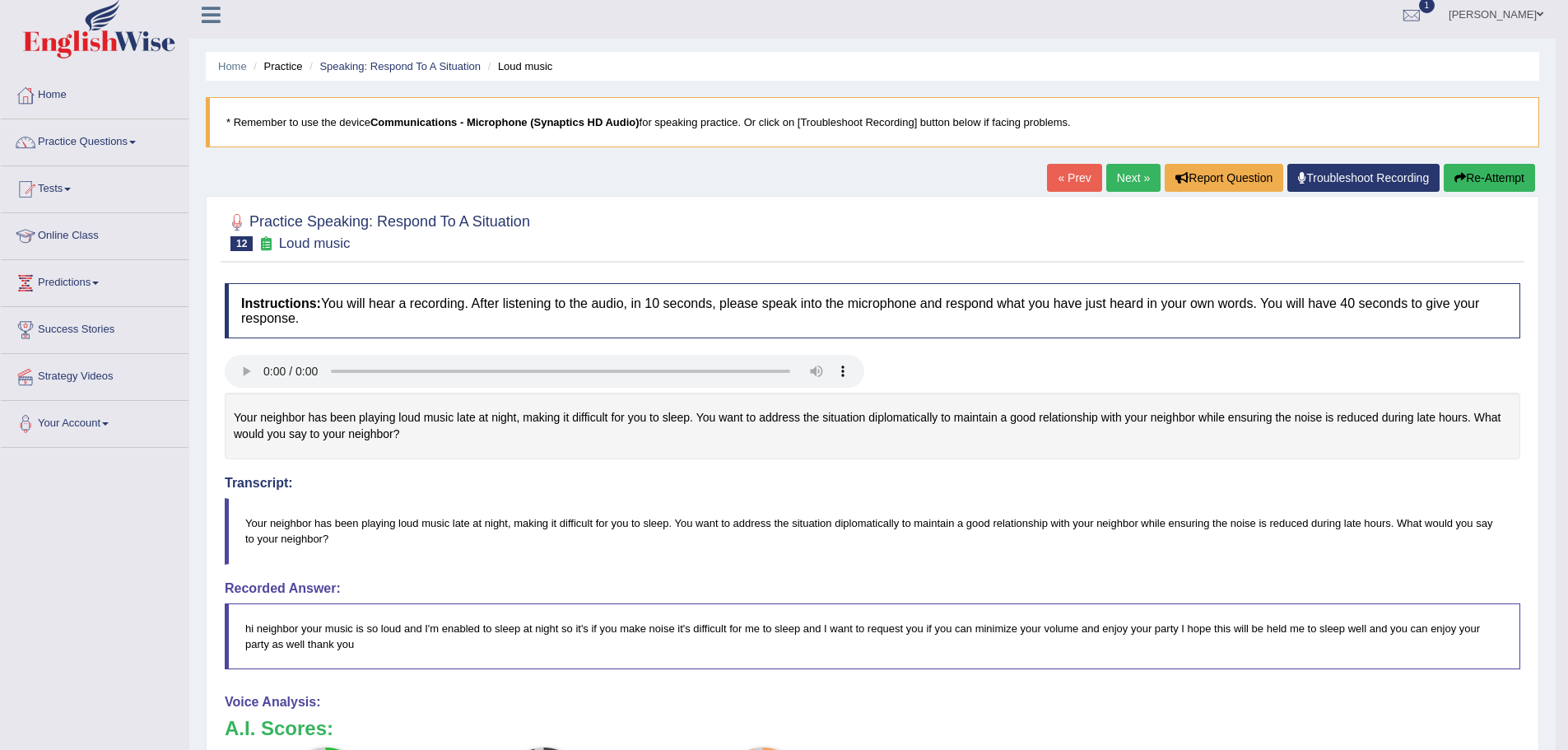
click at [1106, 170] on link "Next »" at bounding box center [1133, 177] width 55 height 28
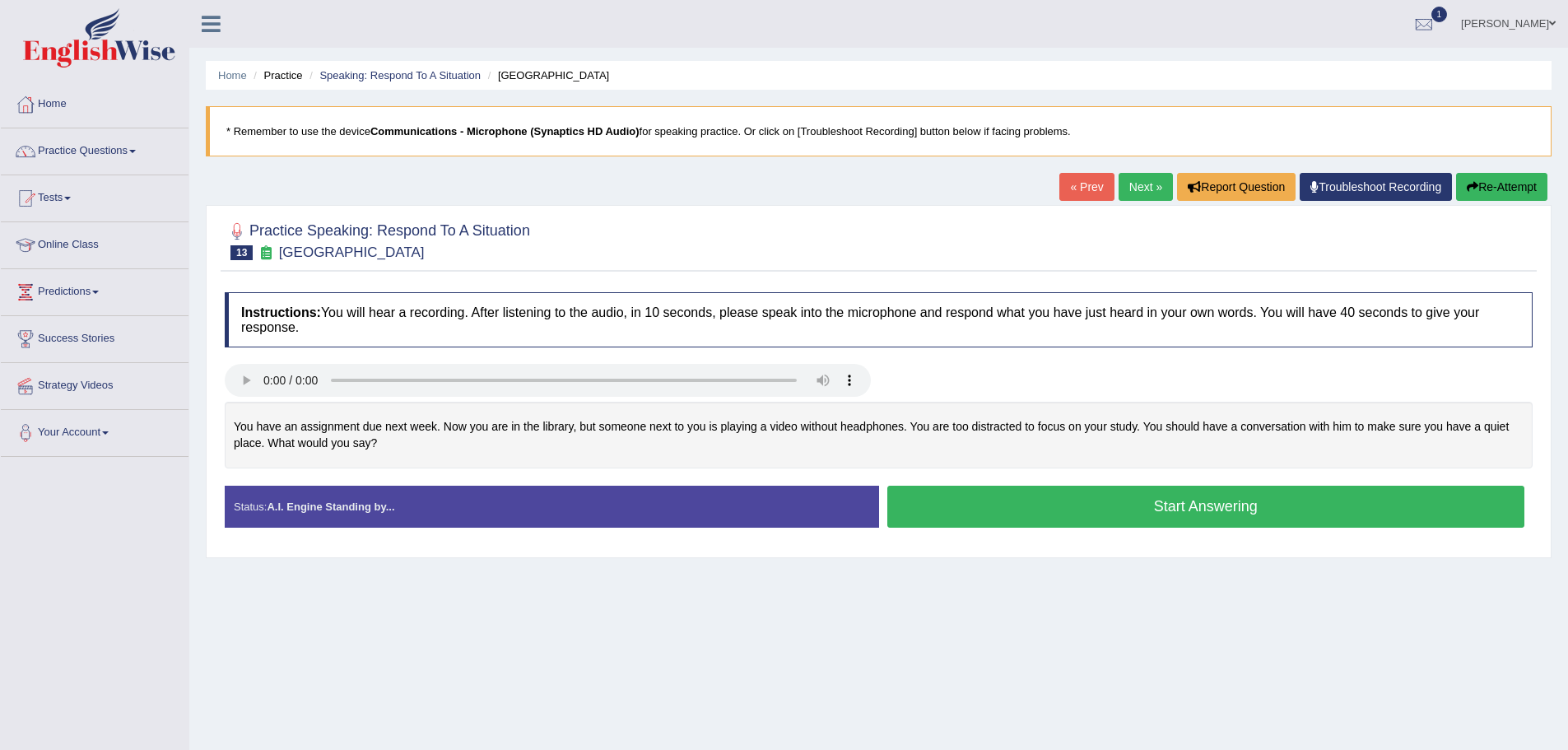
click at [1106, 511] on button "Start Answering" at bounding box center [1206, 507] width 638 height 42
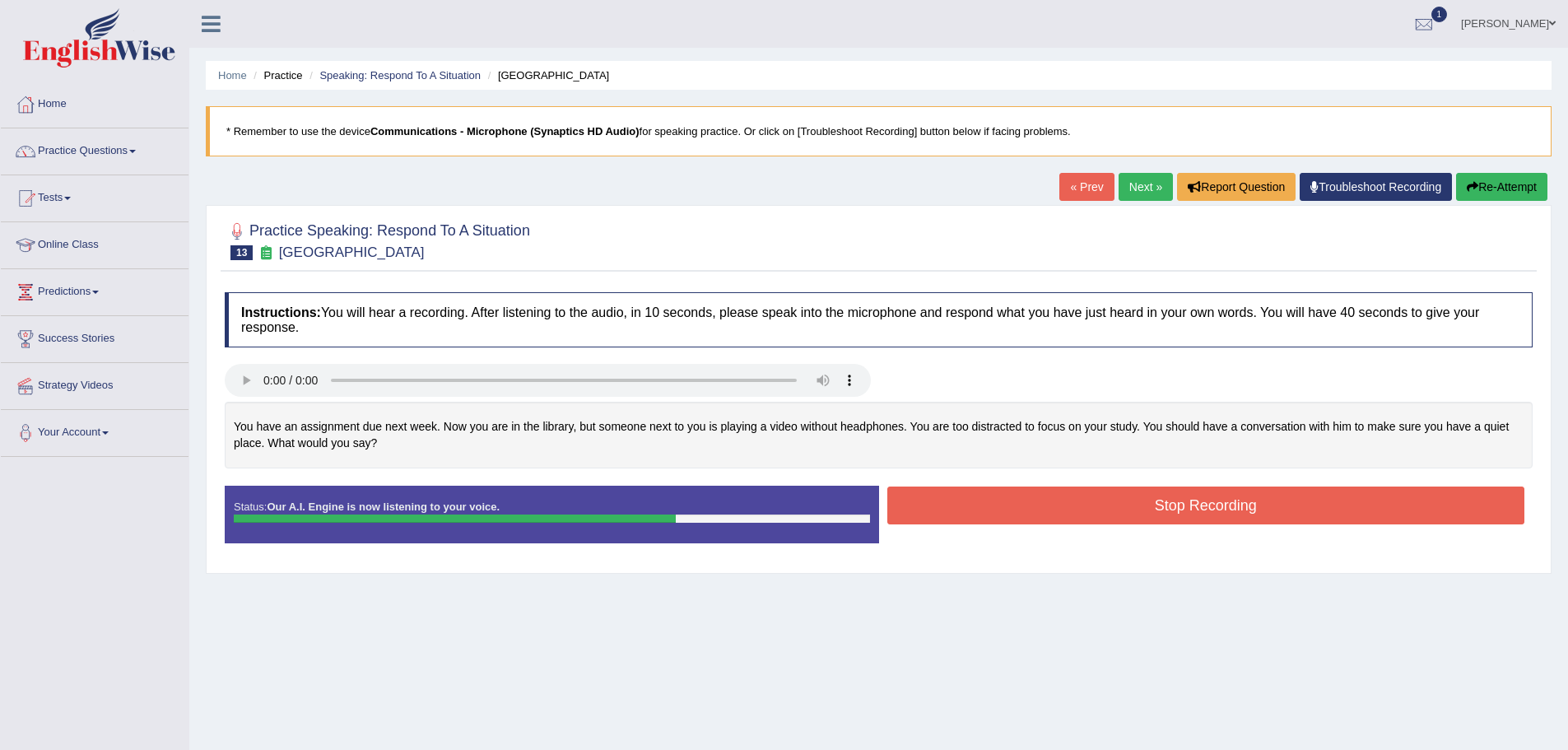
click at [1088, 519] on button "Stop Recording" at bounding box center [1206, 506] width 638 height 38
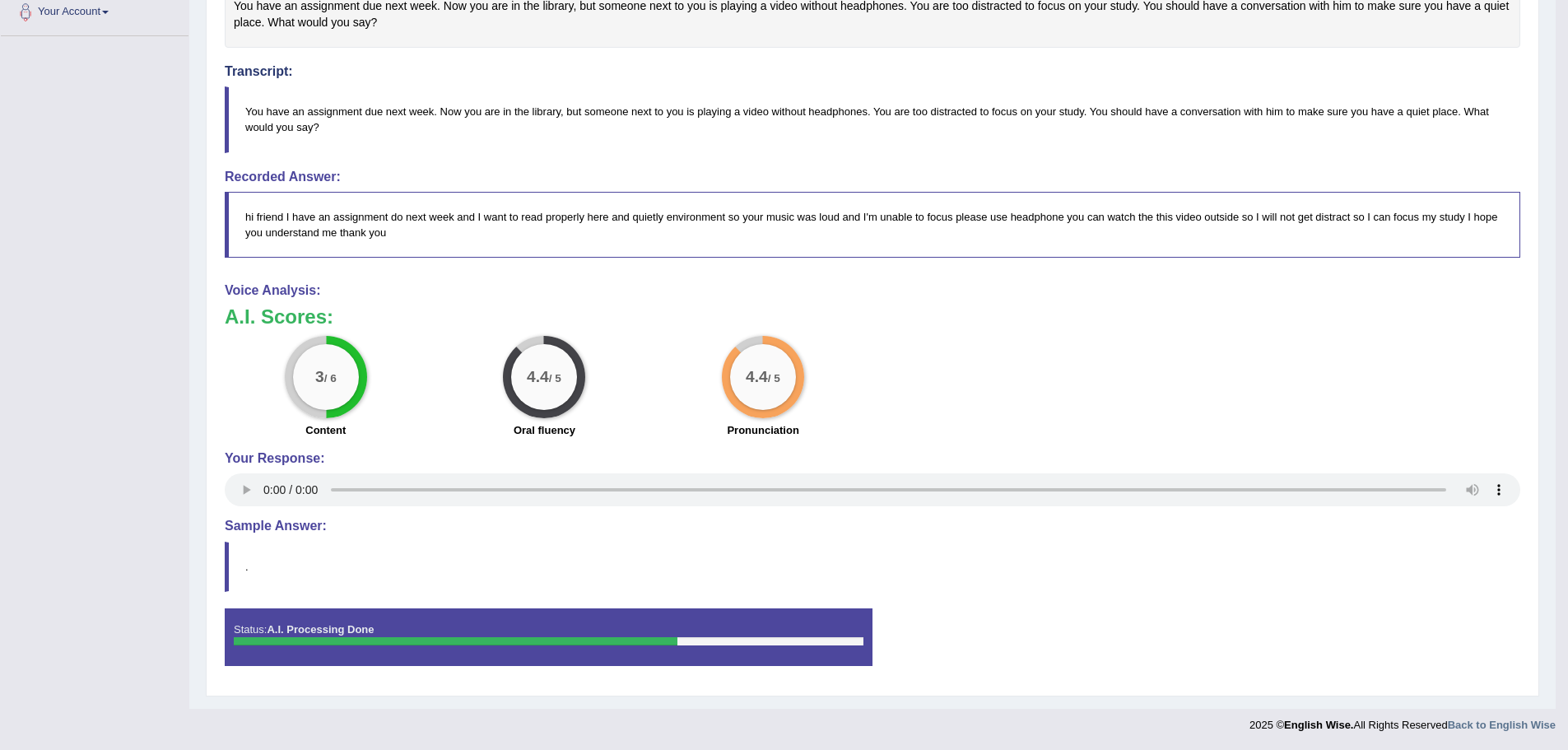
scroll to position [9, 0]
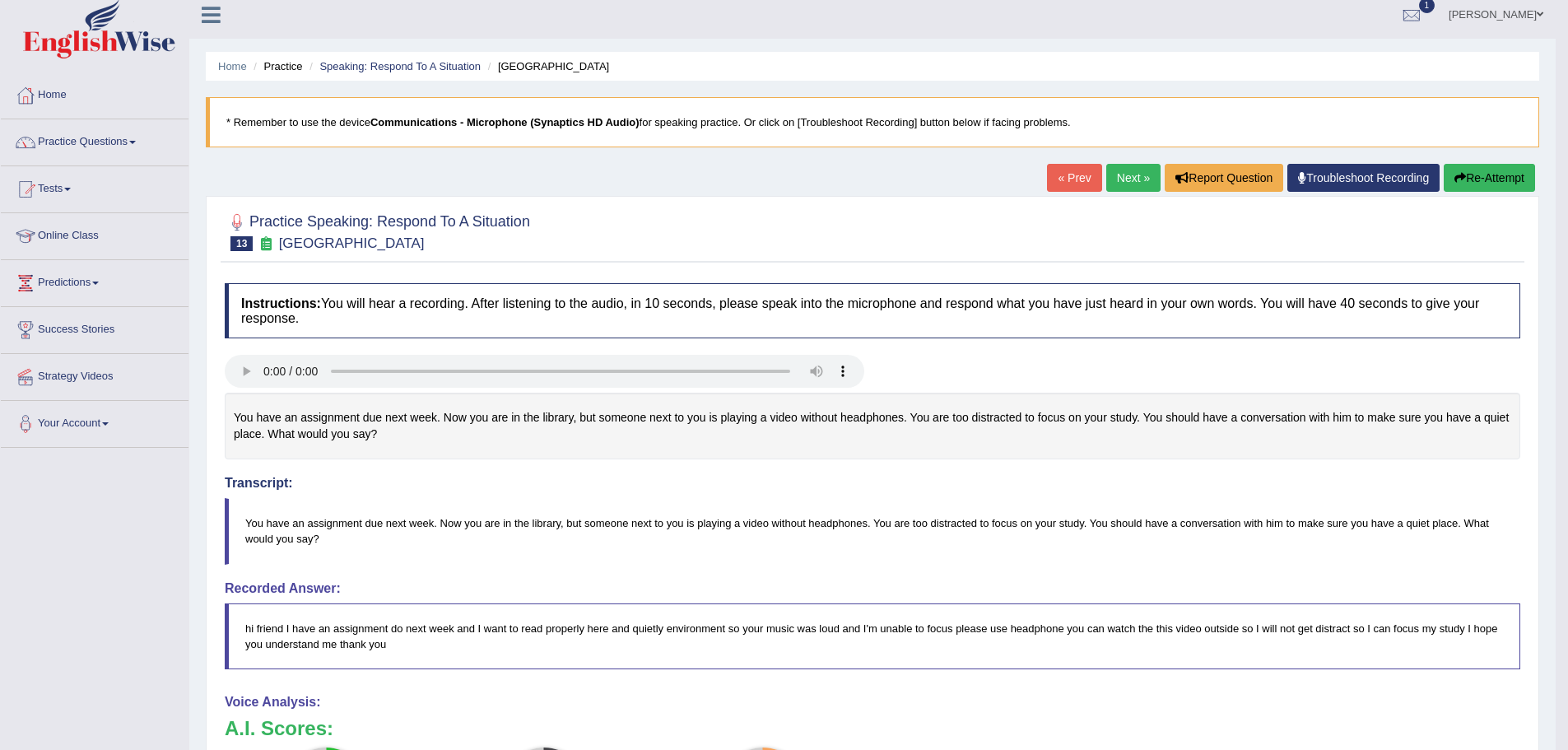
click at [1106, 176] on link "Next »" at bounding box center [1133, 177] width 55 height 28
